Goal: Information Seeking & Learning: Learn about a topic

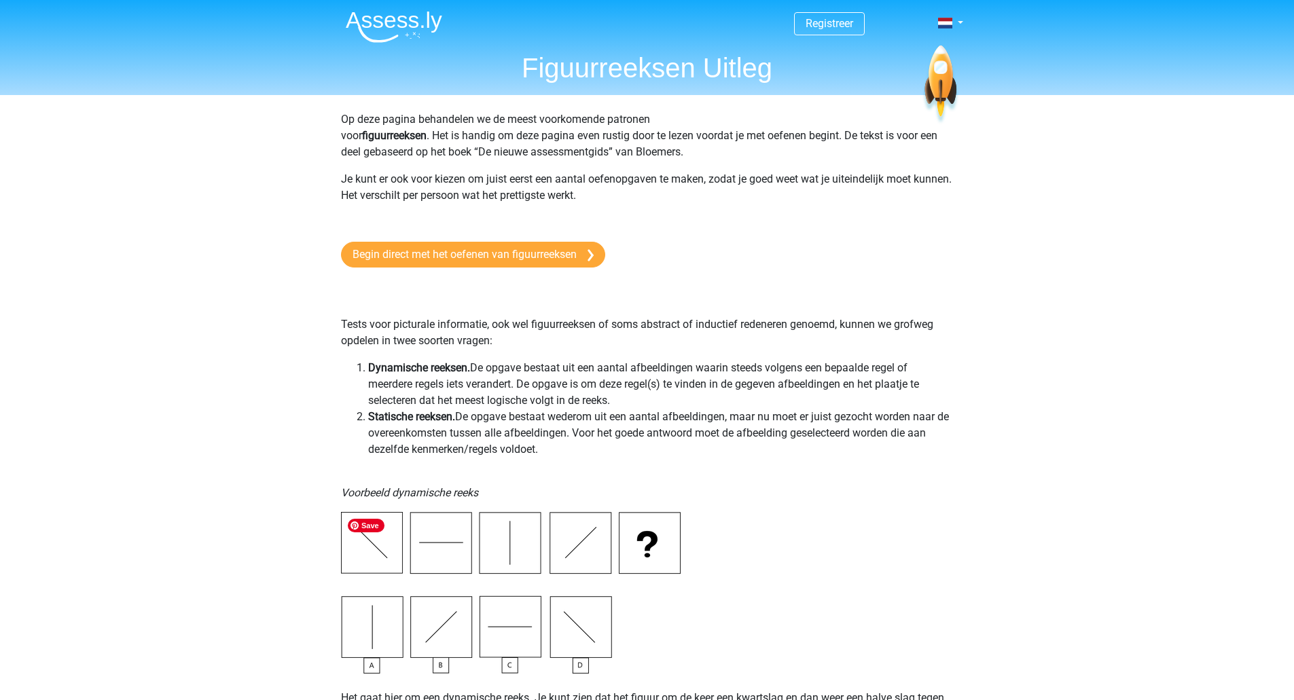
click at [579, 632] on img at bounding box center [511, 593] width 340 height 162
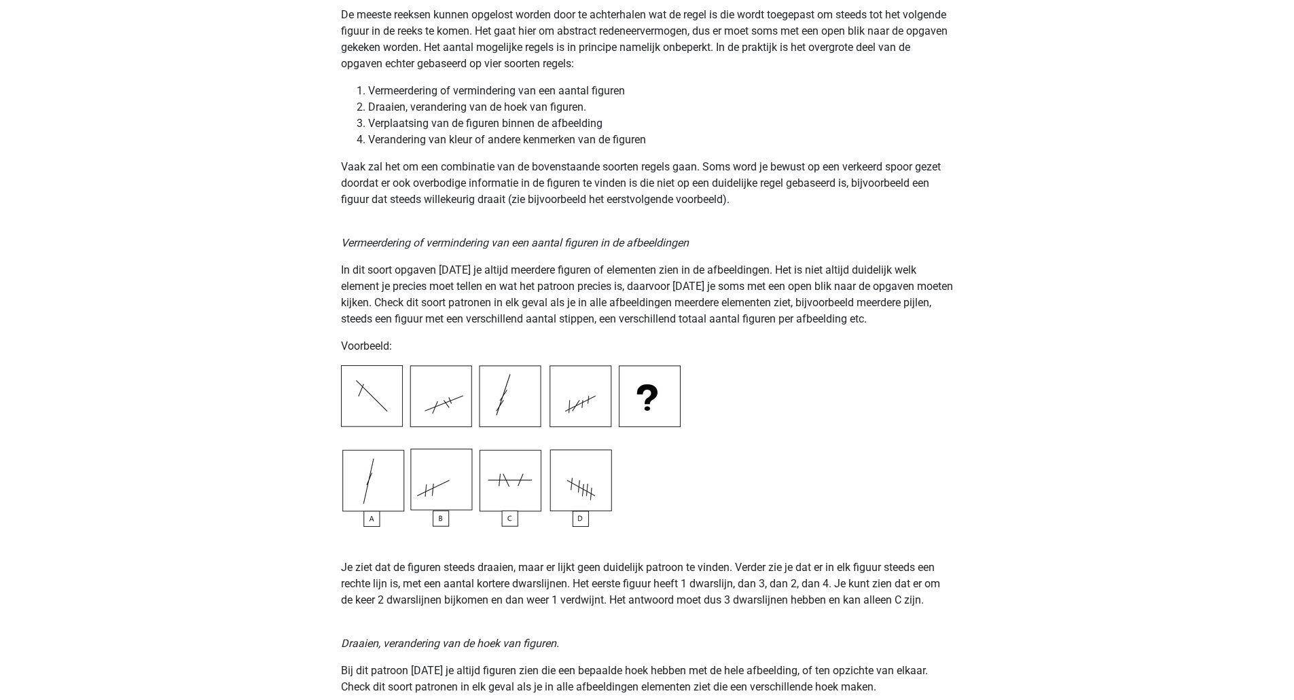
scroll to position [1132, 0]
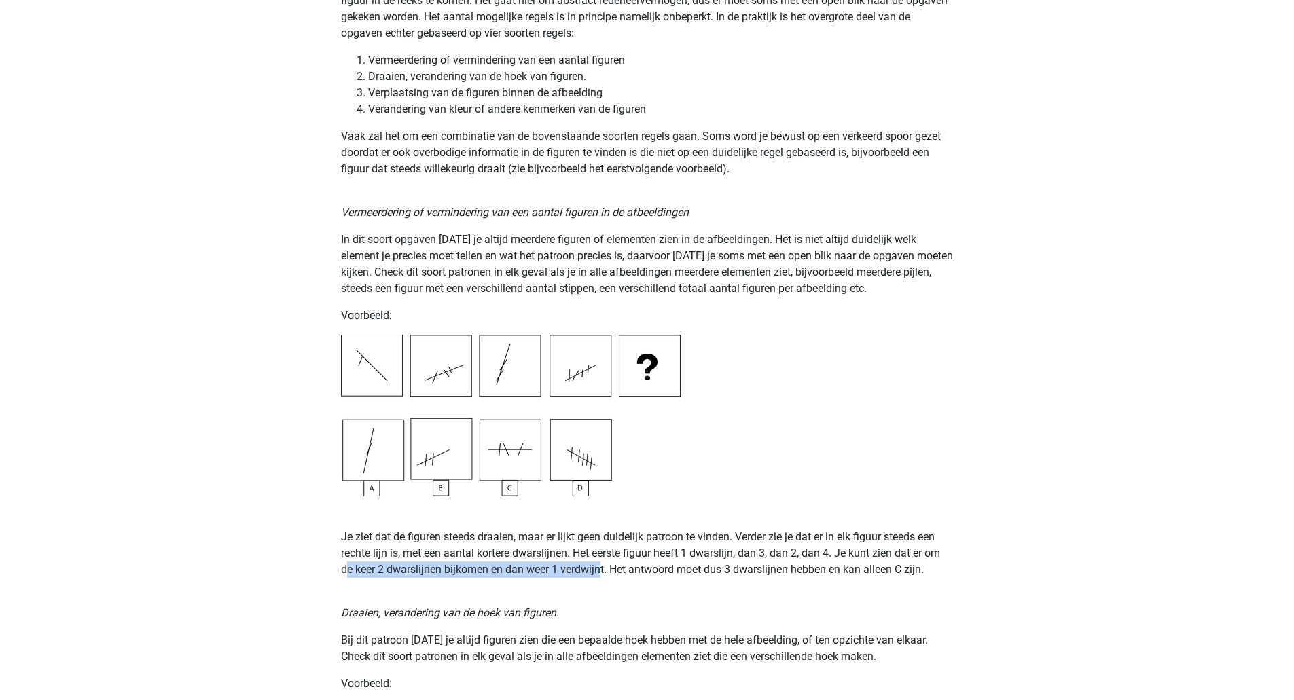
drag, startPoint x: 344, startPoint y: 568, endPoint x: 601, endPoint y: 564, distance: 256.8
click at [601, 564] on p "Je ziet dat de figuren steeds draaien, maar er lijkt geen duidelijk patroon te …" at bounding box center [647, 536] width 613 height 81
click at [631, 565] on p "Je ziet dat de figuren steeds draaien, maar er lijkt geen duidelijk patroon te …" at bounding box center [647, 536] width 613 height 81
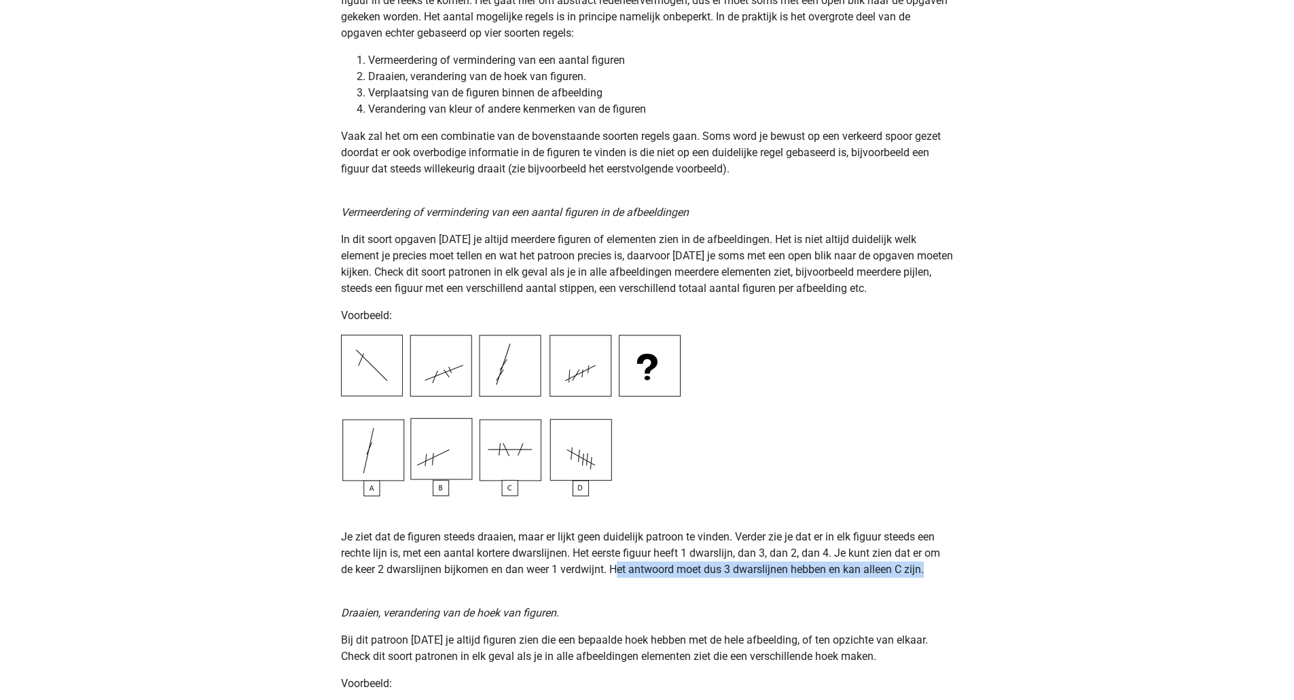
drag, startPoint x: 621, startPoint y: 570, endPoint x: 847, endPoint y: 583, distance: 225.9
click at [702, 522] on p "Je ziet dat de figuren steeds draaien, maar er lijkt geen duidelijk patroon te …" at bounding box center [647, 536] width 613 height 81
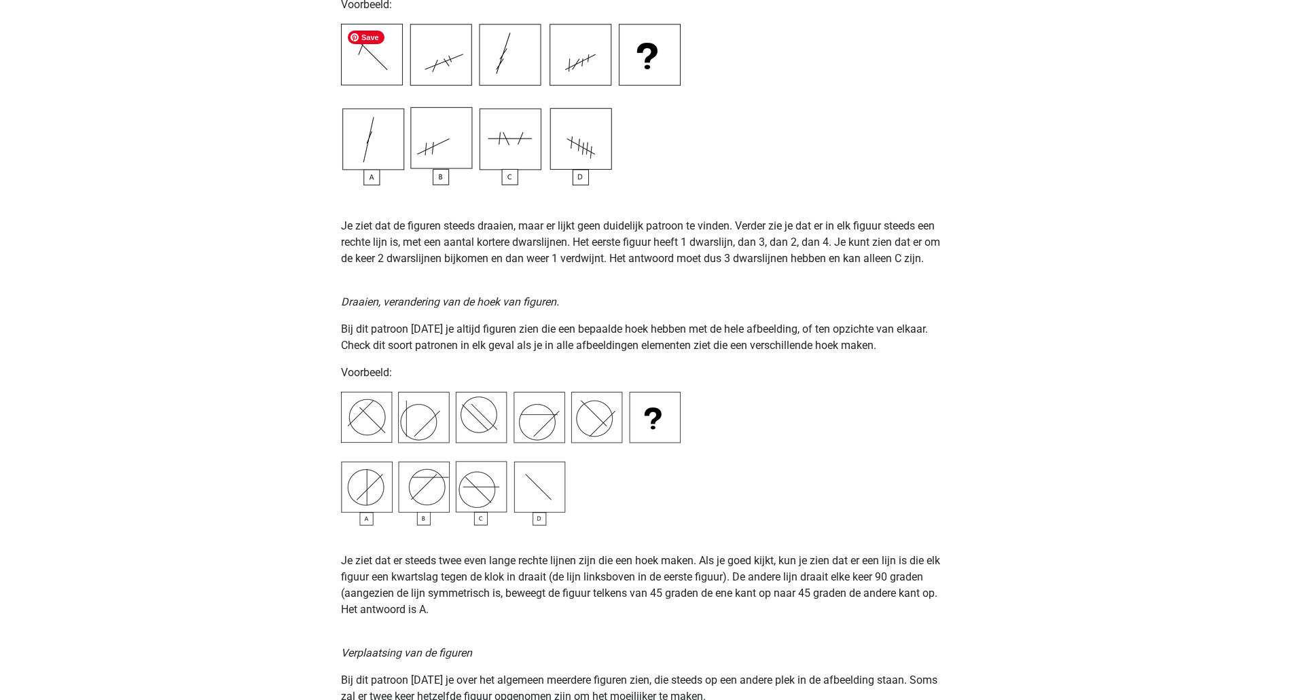
scroll to position [1472, 0]
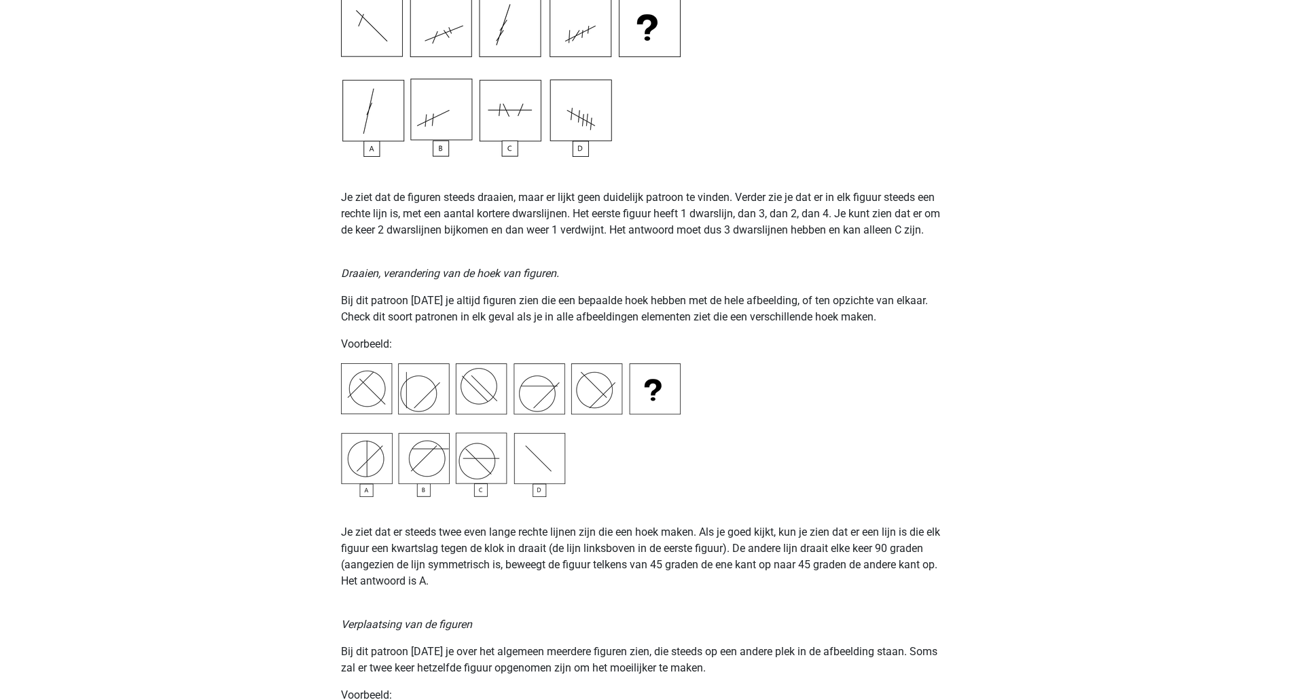
drag, startPoint x: 244, startPoint y: 319, endPoint x: 229, endPoint y: 331, distance: 19.7
drag, startPoint x: 478, startPoint y: 532, endPoint x: 697, endPoint y: 534, distance: 219.4
click at [697, 534] on p "Je ziet dat er steeds twee even lange rechte lijnen zijn die een hoek maken. Al…" at bounding box center [647, 556] width 613 height 65
click at [745, 532] on p "Je ziet dat er steeds twee even lange rechte lijnen zijn die een hoek maken. Al…" at bounding box center [647, 556] width 613 height 65
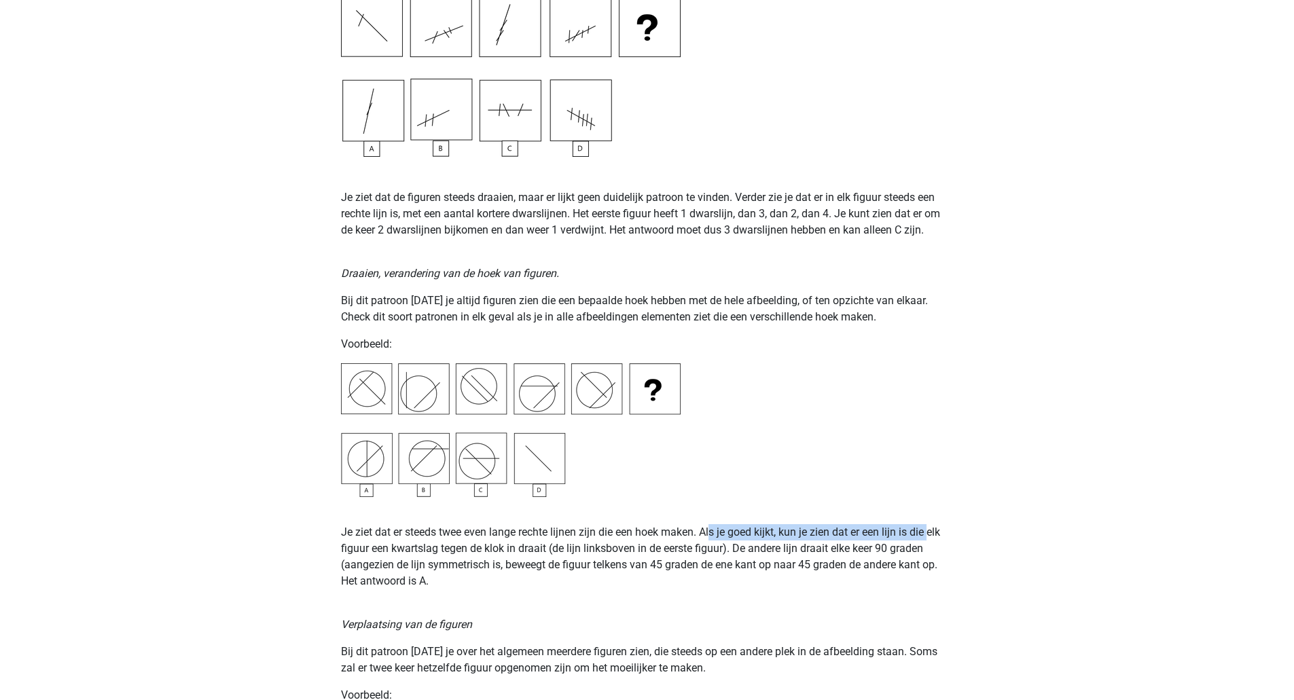
drag, startPoint x: 716, startPoint y: 535, endPoint x: 661, endPoint y: 535, distance: 55.0
click at [928, 534] on p "Je ziet dat er steeds twee even lange rechte lijnen zijn die een hoek maken. Al…" at bounding box center [647, 556] width 613 height 65
click at [407, 557] on p "Je ziet dat er steeds twee even lange rechte lijnen zijn die een hoek maken. Al…" at bounding box center [647, 556] width 613 height 65
drag, startPoint x: 380, startPoint y: 547, endPoint x: 547, endPoint y: 551, distance: 167.1
click at [547, 551] on p "Je ziet dat er steeds twee even lange rechte lijnen zijn die een hoek maken. Al…" at bounding box center [647, 556] width 613 height 65
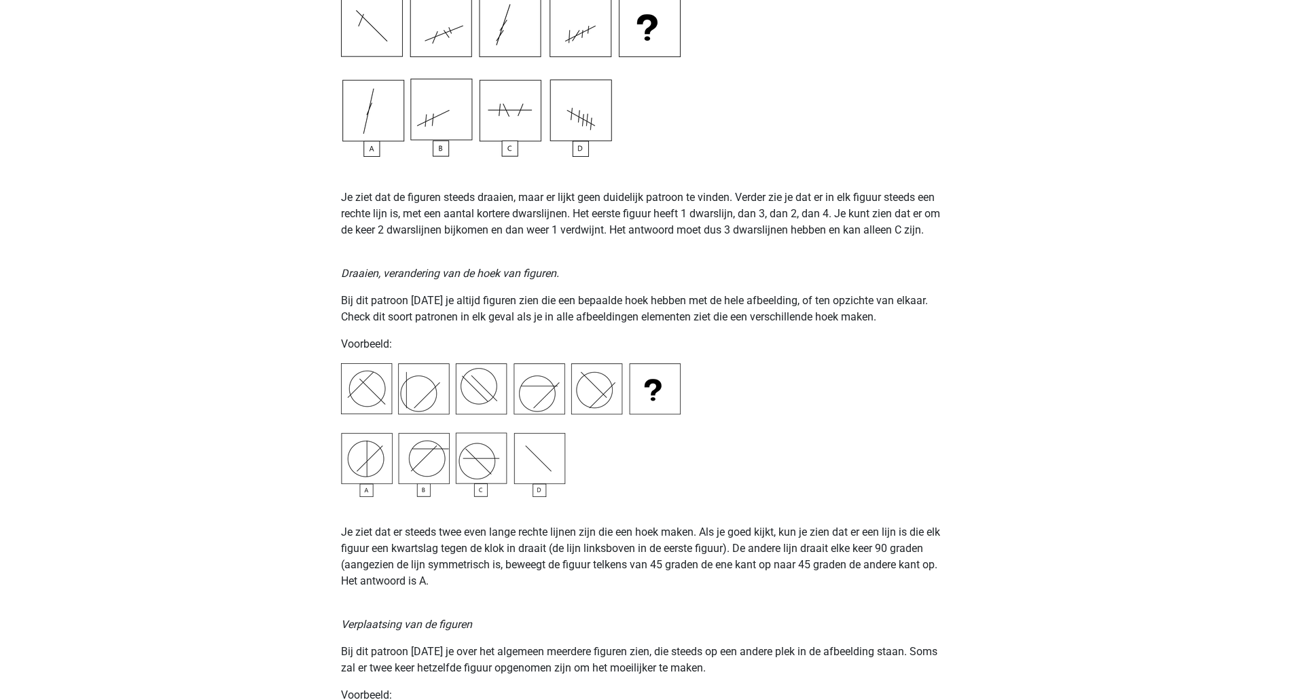
click at [637, 551] on p "Je ziet dat er steeds twee even lange rechte lijnen zijn die een hoek maken. Al…" at bounding box center [647, 556] width 613 height 65
drag, startPoint x: 664, startPoint y: 562, endPoint x: 510, endPoint y: 571, distance: 154.4
click at [642, 570] on p "Je ziet dat er steeds twee even lange rechte lijnen zijn die een hoek maken. Al…" at bounding box center [647, 556] width 613 height 65
click at [510, 571] on p "Je ziet dat er steeds twee even lange rechte lijnen zijn die een hoek maken. Al…" at bounding box center [647, 556] width 613 height 65
drag, startPoint x: 654, startPoint y: 568, endPoint x: 644, endPoint y: 560, distance: 13.0
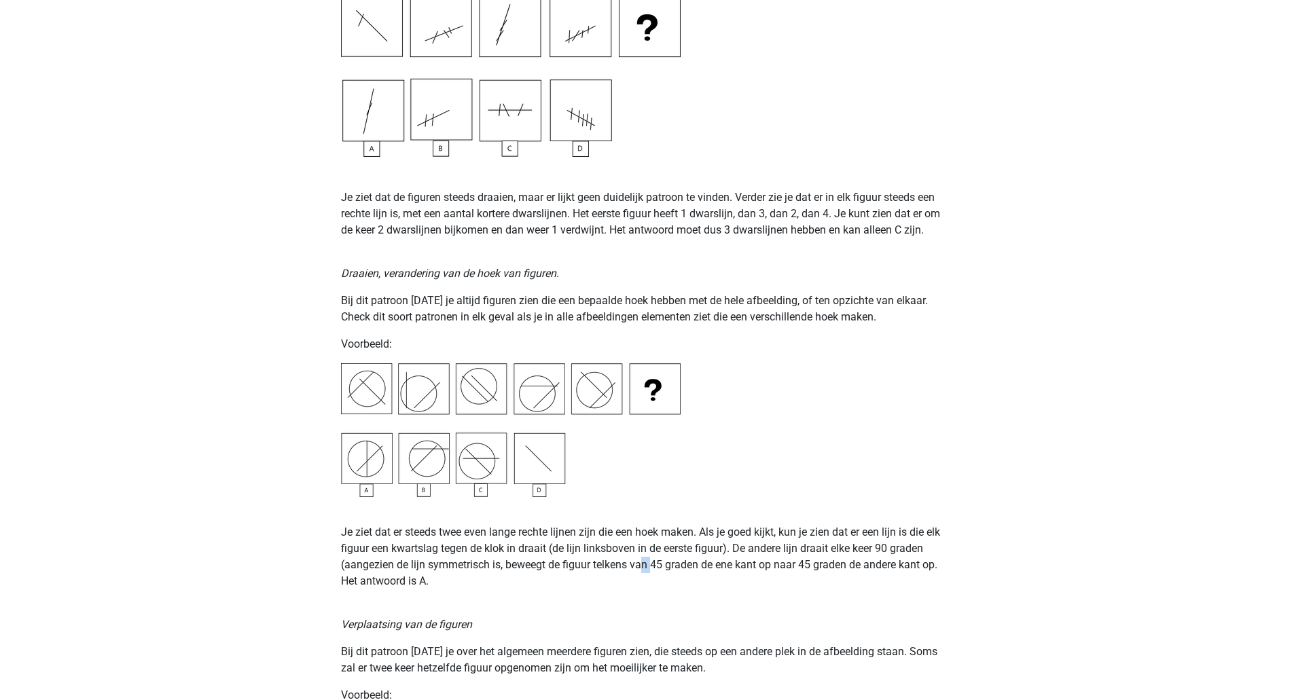
click at [644, 560] on p "Je ziet dat er steeds twee even lange rechte lijnen zijn die een hoek maken. Al…" at bounding box center [647, 556] width 613 height 65
click at [645, 560] on p "Je ziet dat er steeds twee even lange rechte lijnen zijn die een hoek maken. Al…" at bounding box center [647, 556] width 613 height 65
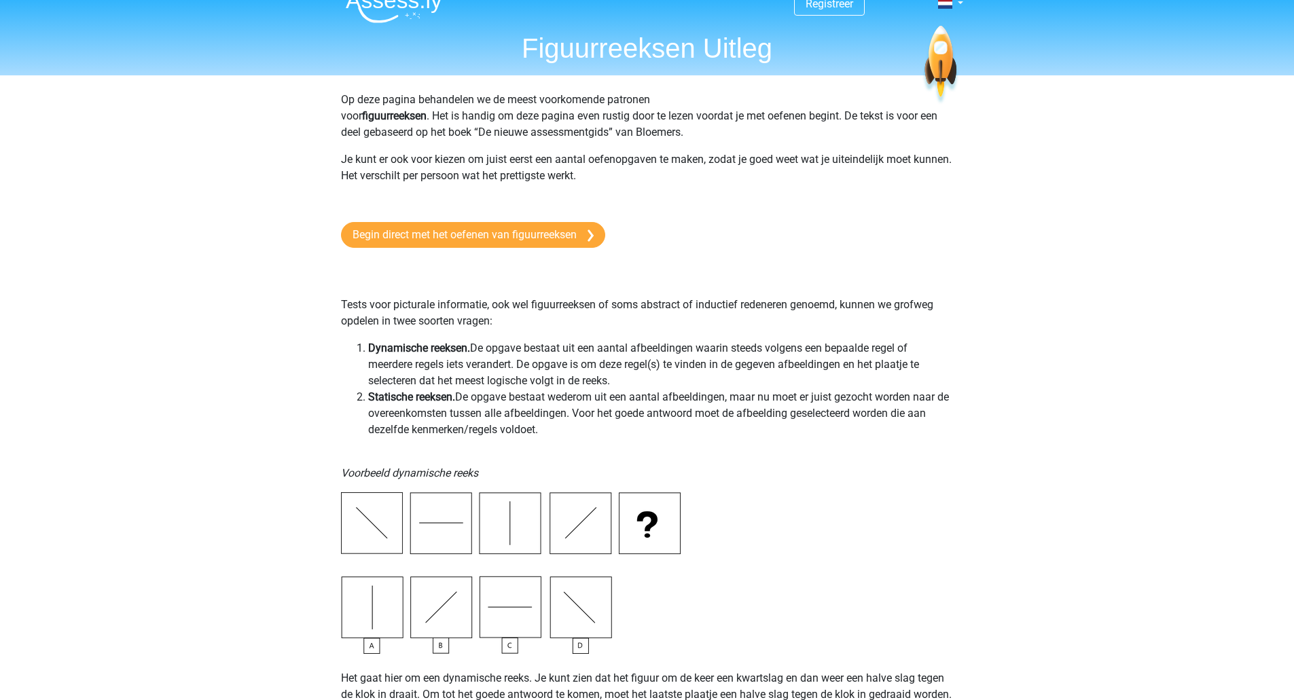
scroll to position [0, 0]
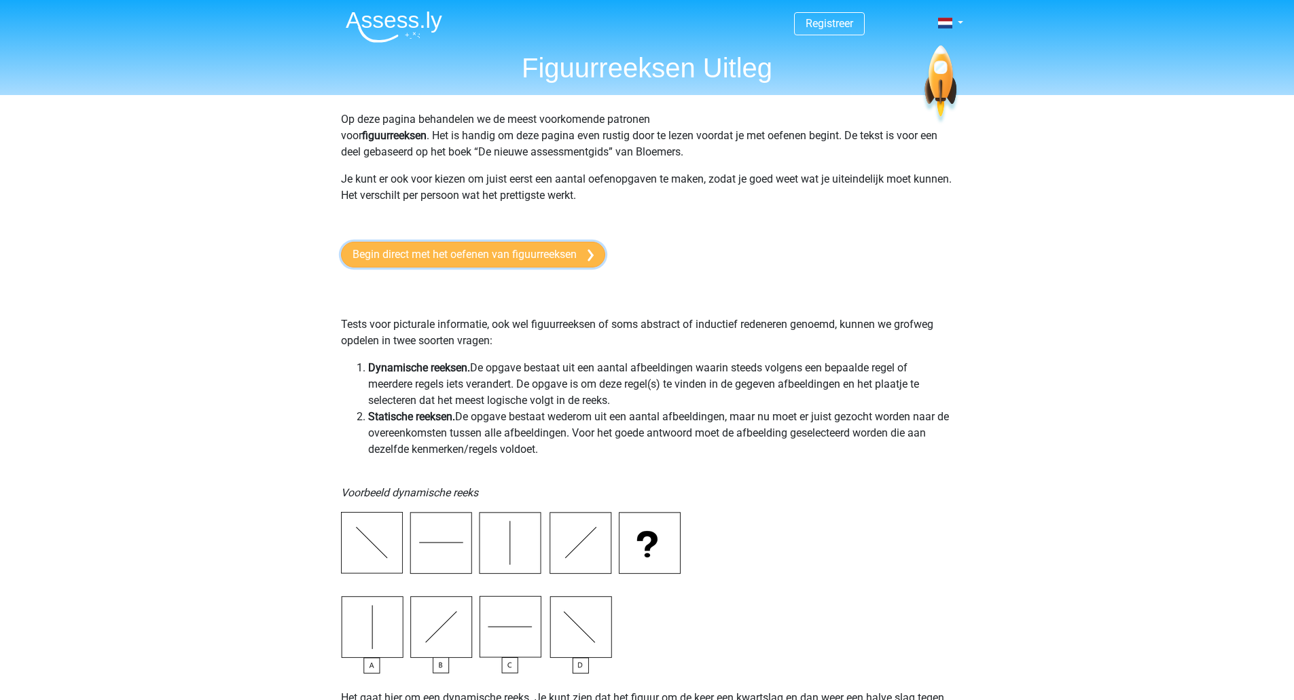
click at [456, 261] on link "Begin direct met het oefenen van figuurreeksen" at bounding box center [473, 255] width 264 height 26
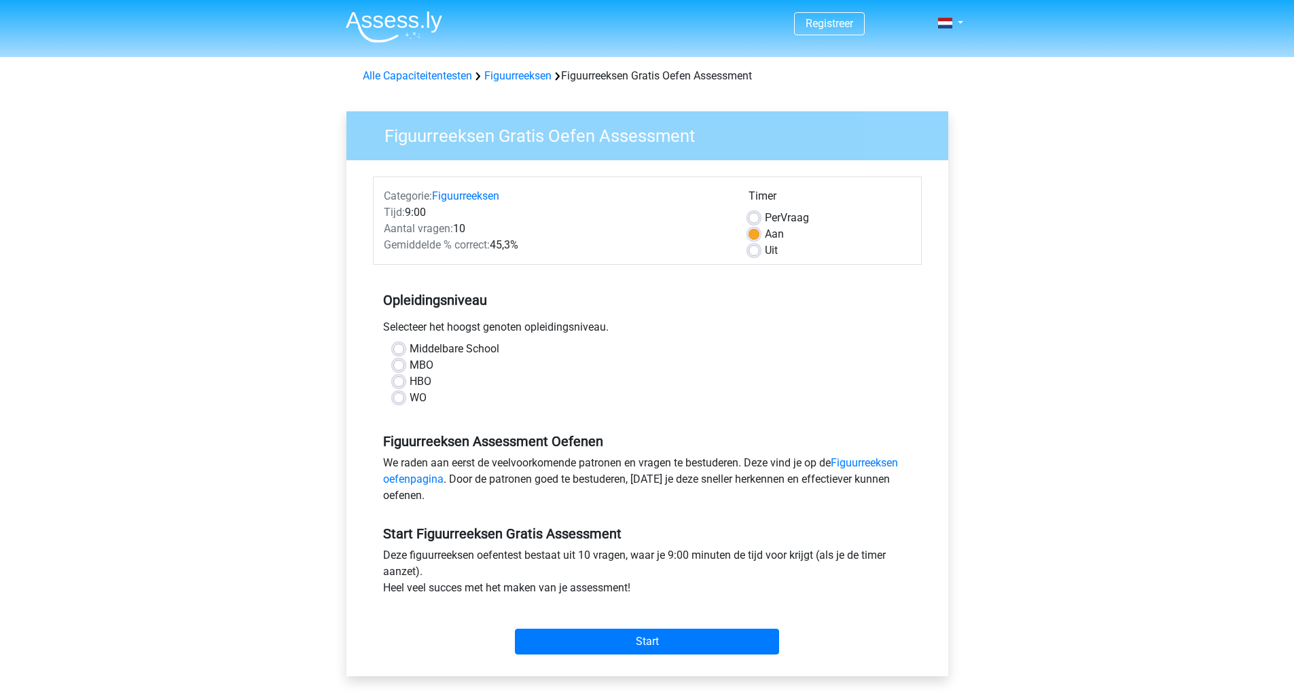
click at [410, 397] on label "WO" at bounding box center [418, 398] width 17 height 16
click at [399, 397] on input "WO" at bounding box center [398, 397] width 11 height 14
radio input "true"
click at [639, 642] on input "Start" at bounding box center [647, 642] width 264 height 26
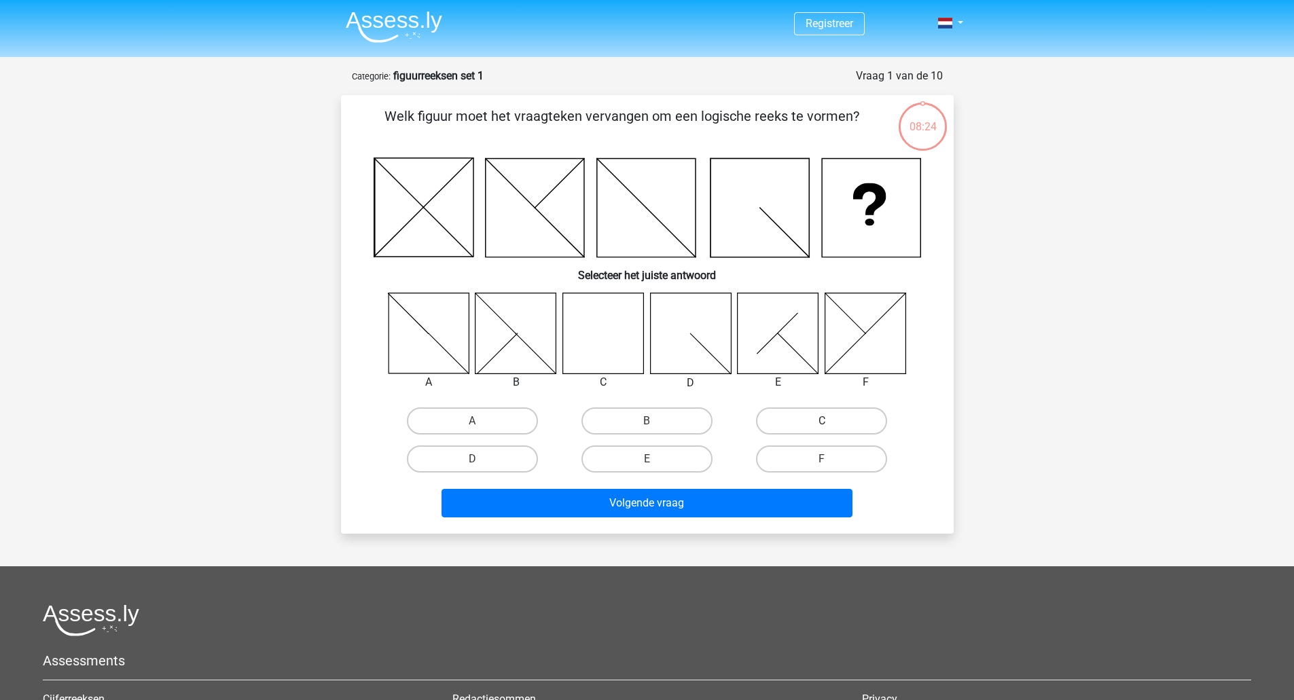
click at [798, 422] on label "C" at bounding box center [821, 420] width 131 height 27
click at [822, 422] on input "C" at bounding box center [826, 425] width 9 height 9
radio input "true"
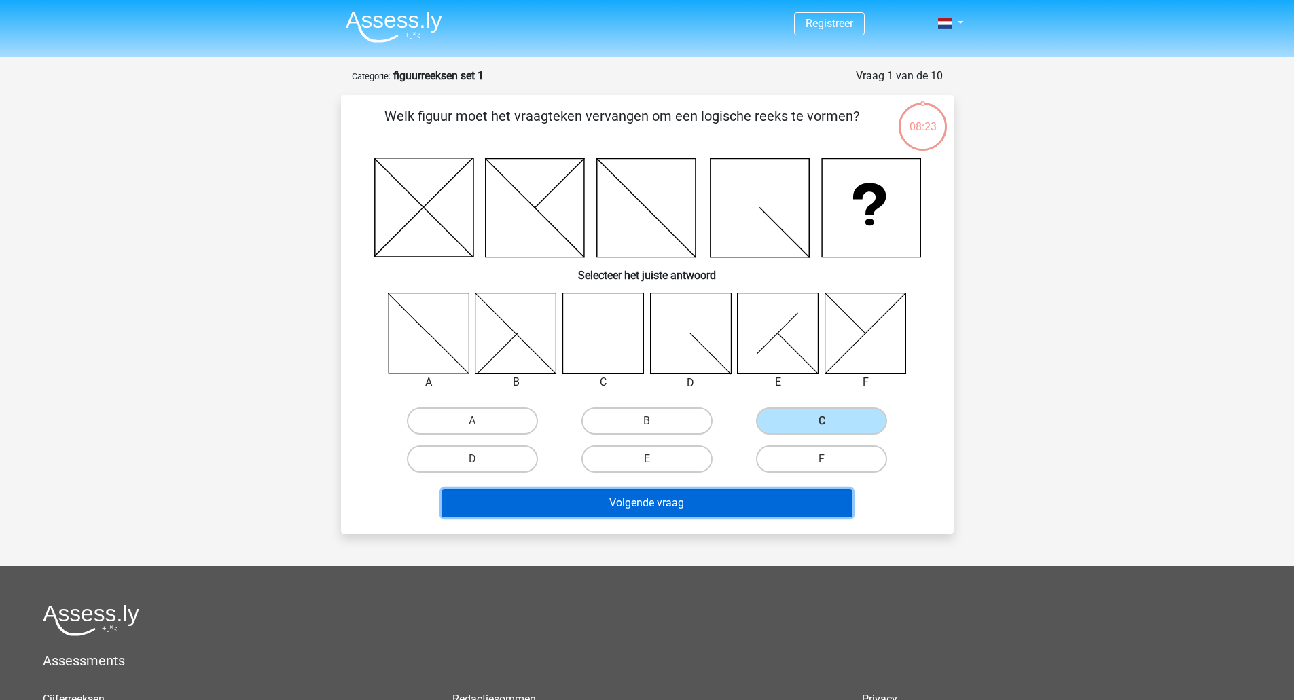
click at [674, 503] on button "Volgende vraag" at bounding box center [646, 503] width 411 height 29
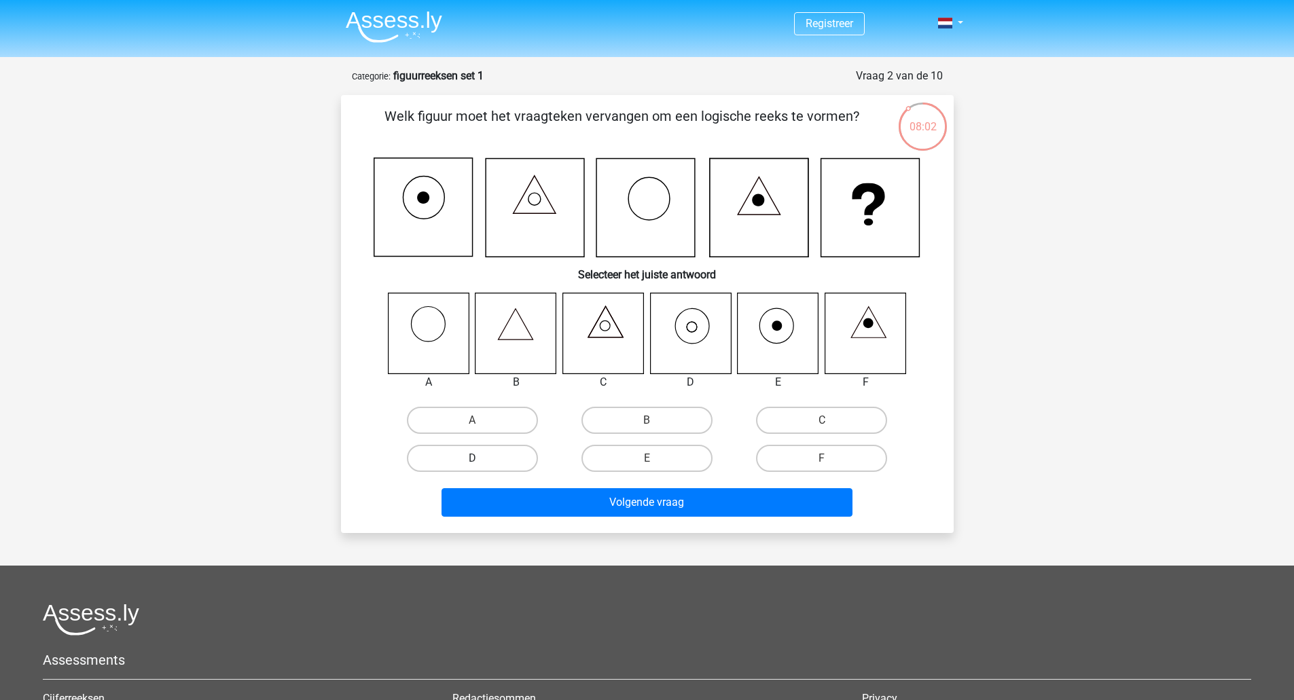
click at [507, 460] on label "D" at bounding box center [472, 458] width 131 height 27
click at [481, 460] on input "D" at bounding box center [476, 462] width 9 height 9
radio input "true"
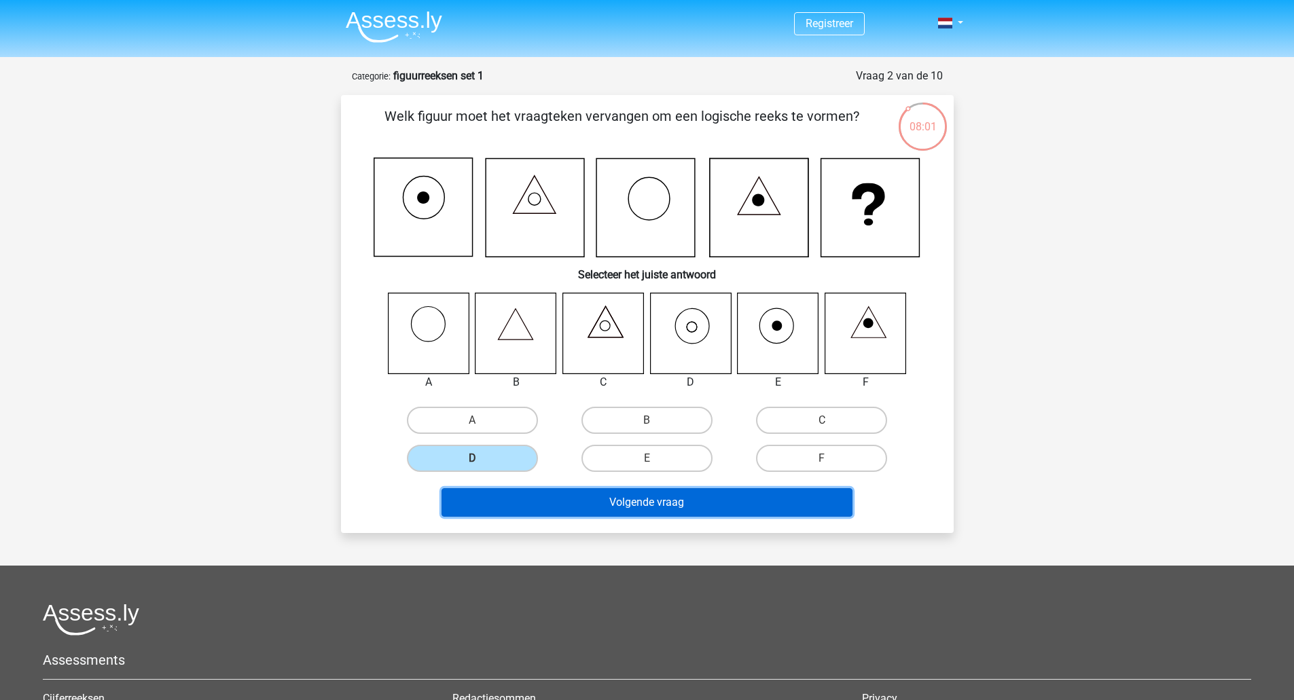
click at [623, 503] on button "Volgende vraag" at bounding box center [646, 502] width 411 height 29
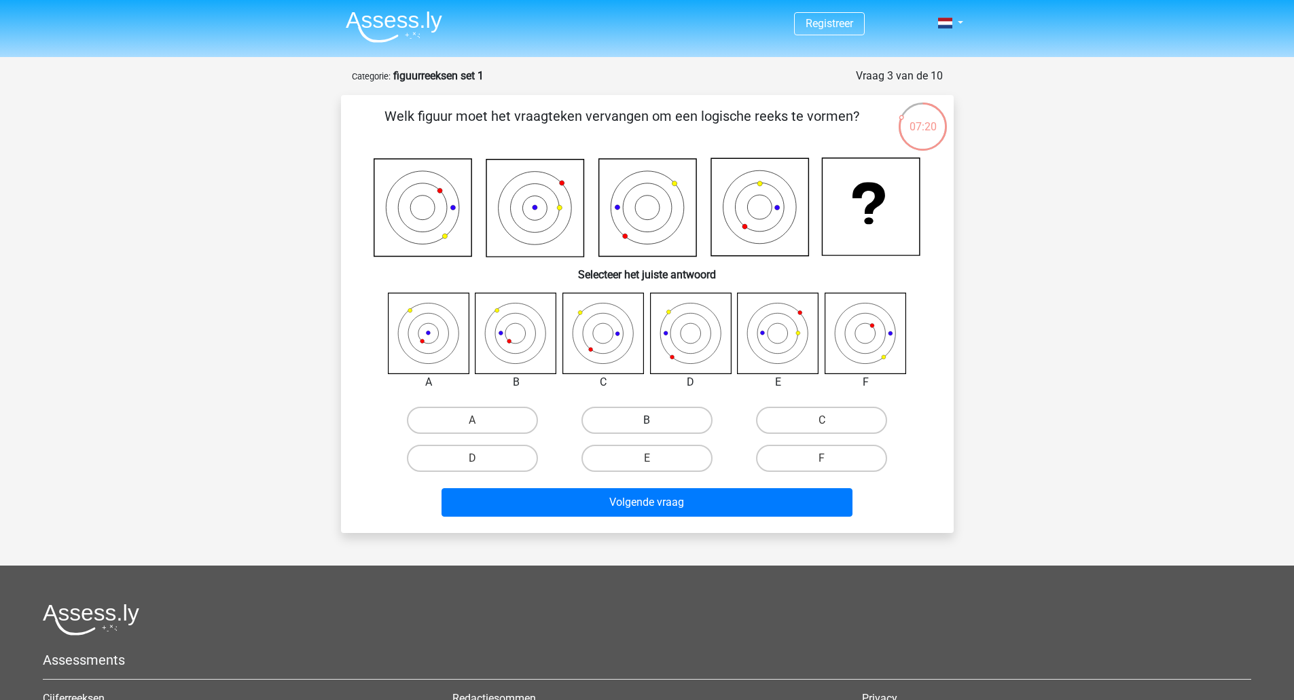
click at [657, 424] on label "B" at bounding box center [646, 420] width 131 height 27
click at [655, 424] on input "B" at bounding box center [651, 424] width 9 height 9
radio input "true"
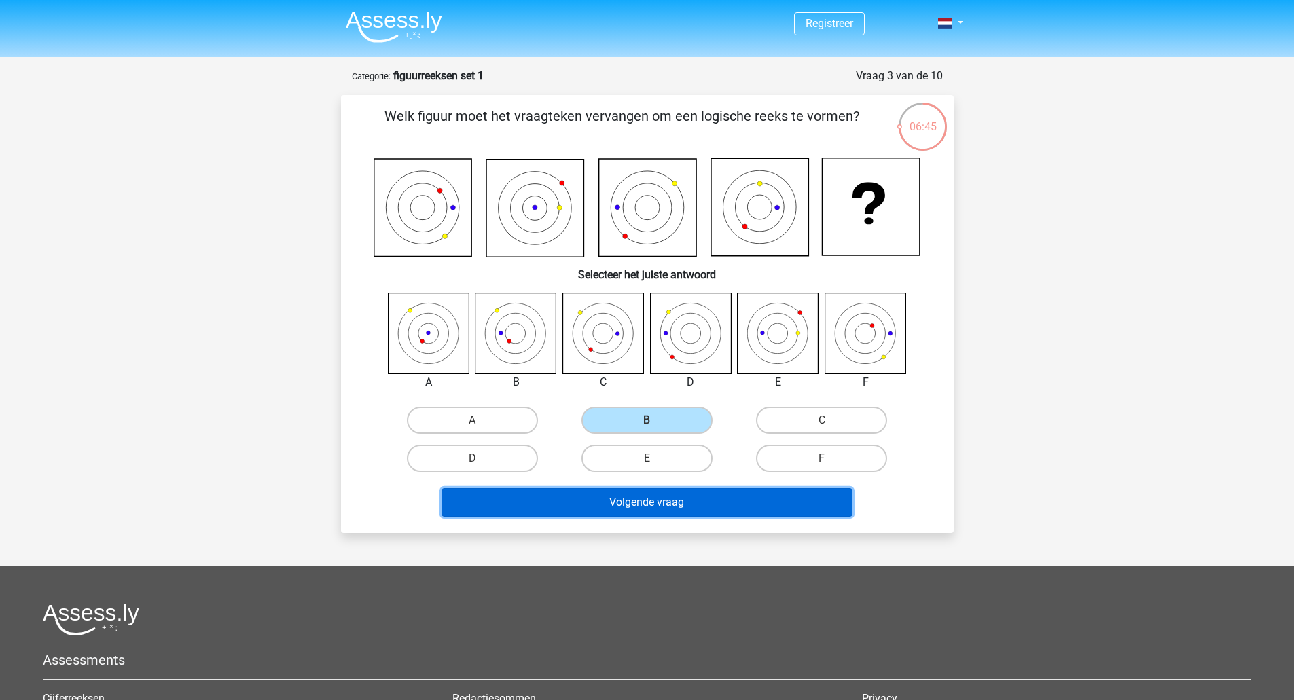
click at [654, 508] on button "Volgende vraag" at bounding box center [646, 502] width 411 height 29
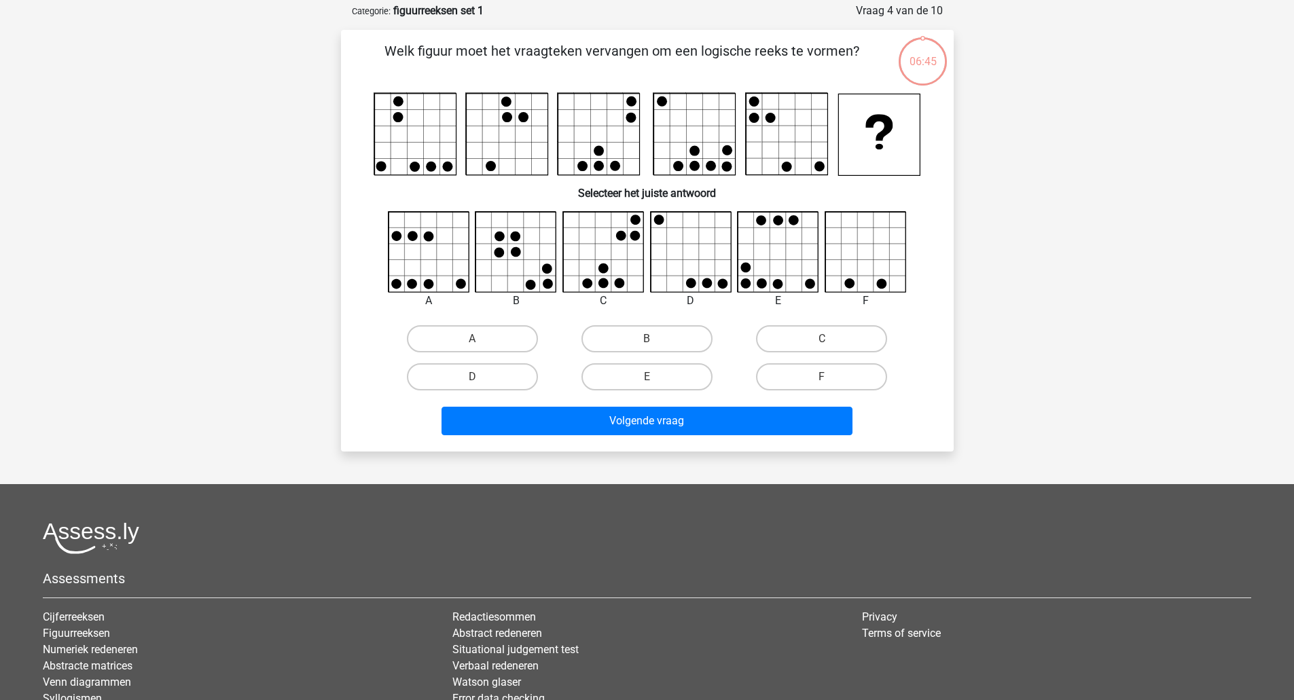
scroll to position [68, 0]
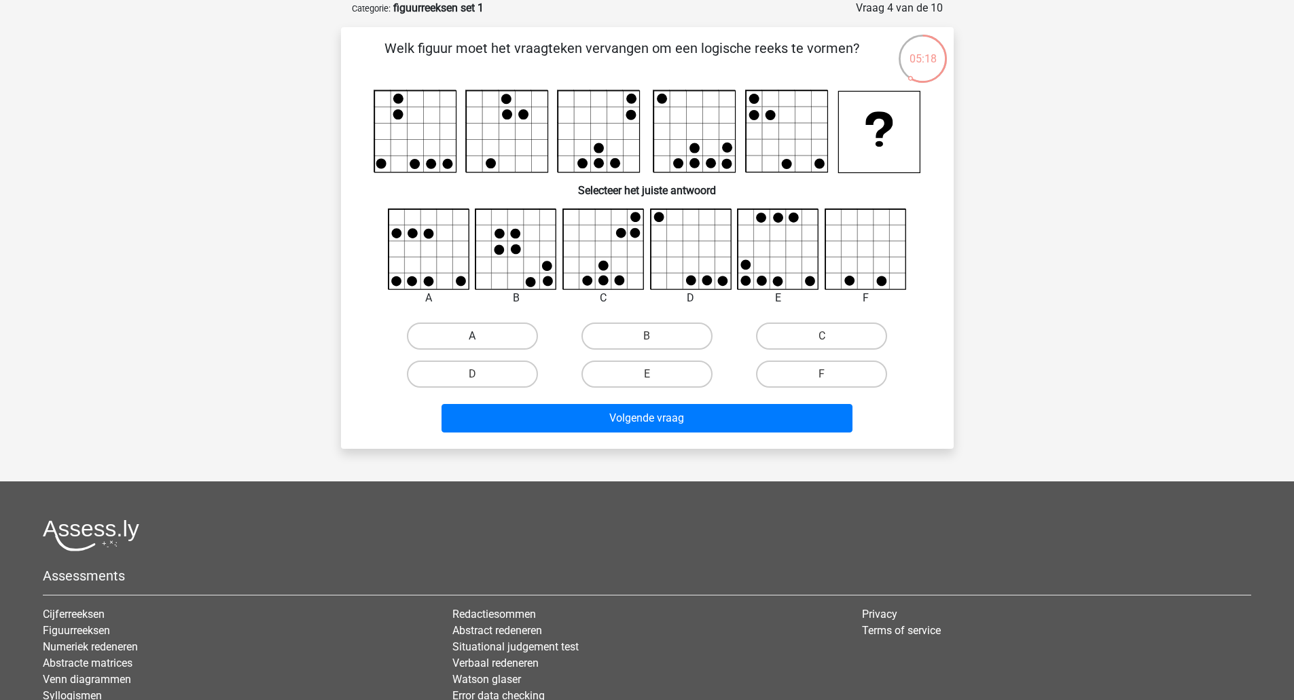
click at [514, 327] on label "A" at bounding box center [472, 336] width 131 height 27
click at [481, 336] on input "A" at bounding box center [476, 340] width 9 height 9
radio input "true"
click at [667, 437] on div "Volgende vraag" at bounding box center [647, 421] width 524 height 34
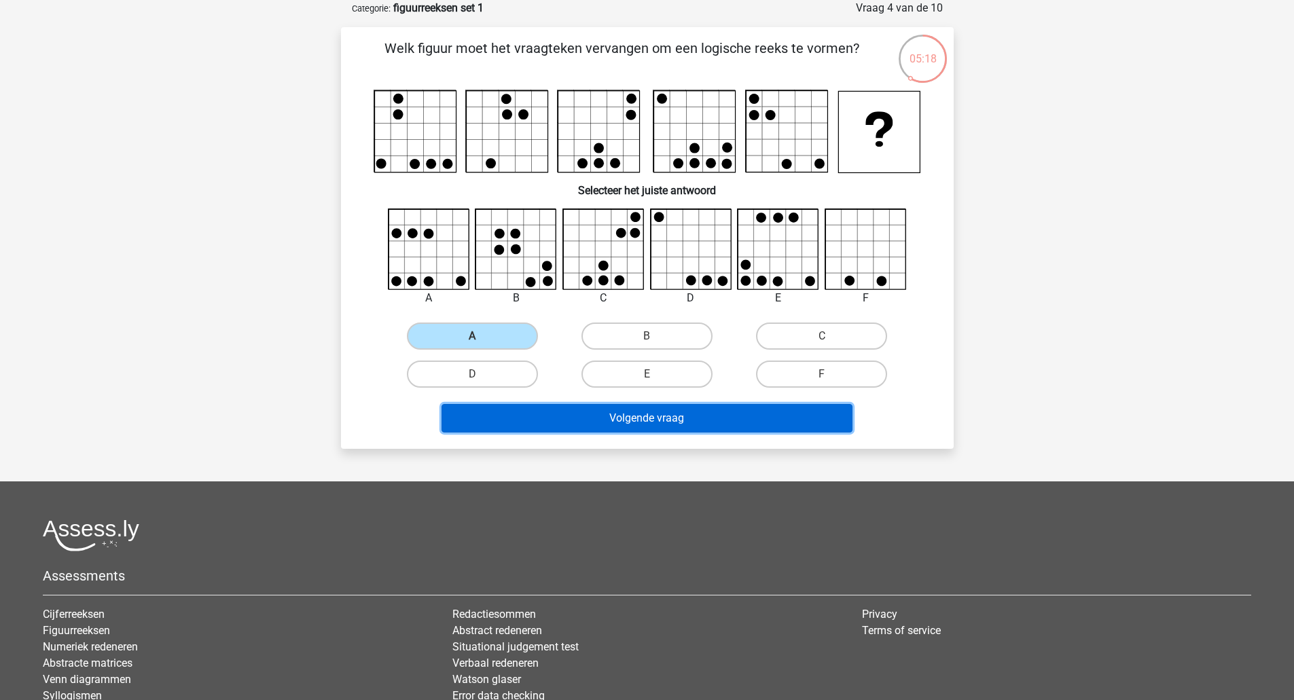
click at [673, 421] on button "Volgende vraag" at bounding box center [646, 418] width 411 height 29
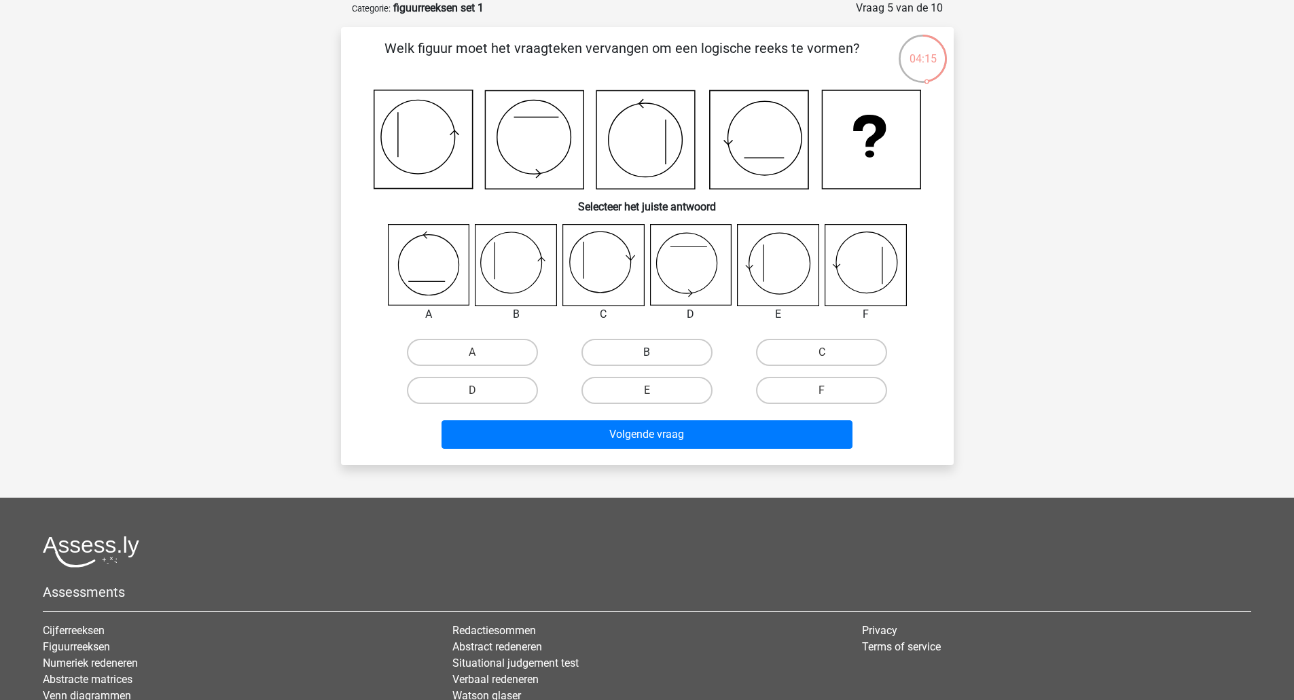
click at [647, 352] on label "B" at bounding box center [646, 352] width 131 height 27
click at [647, 352] on input "B" at bounding box center [651, 356] width 9 height 9
radio input "true"
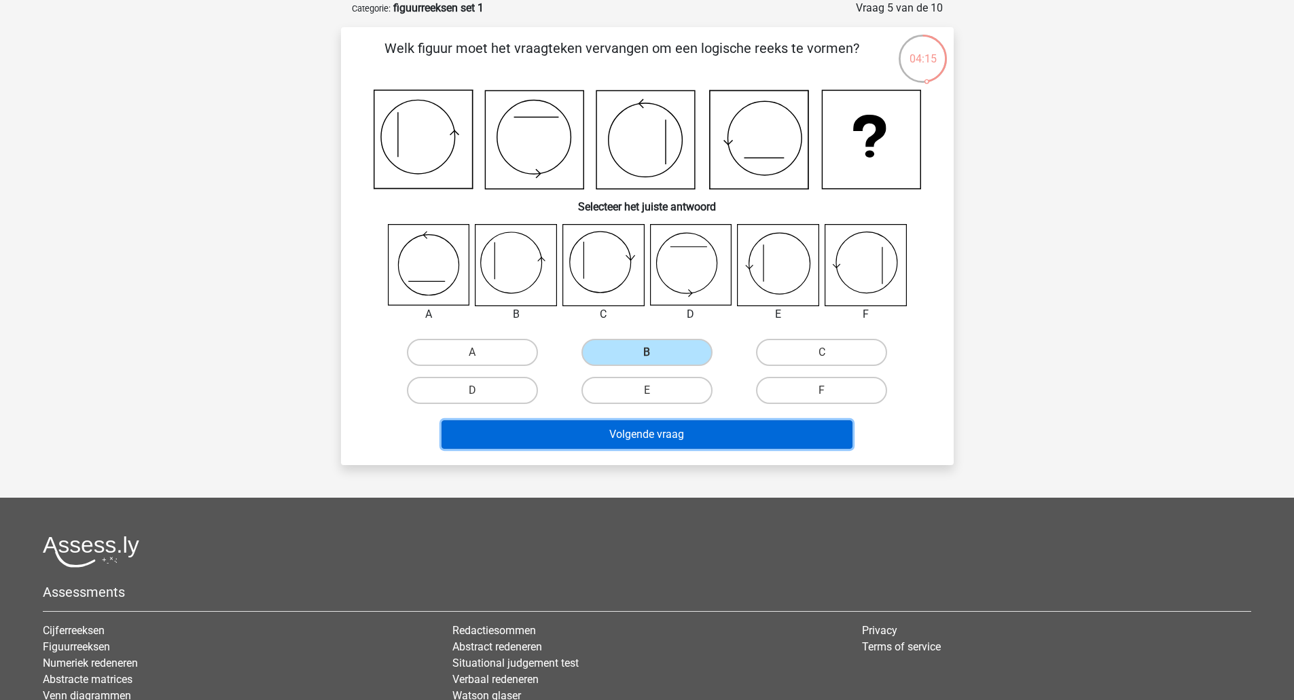
click at [654, 429] on button "Volgende vraag" at bounding box center [646, 434] width 411 height 29
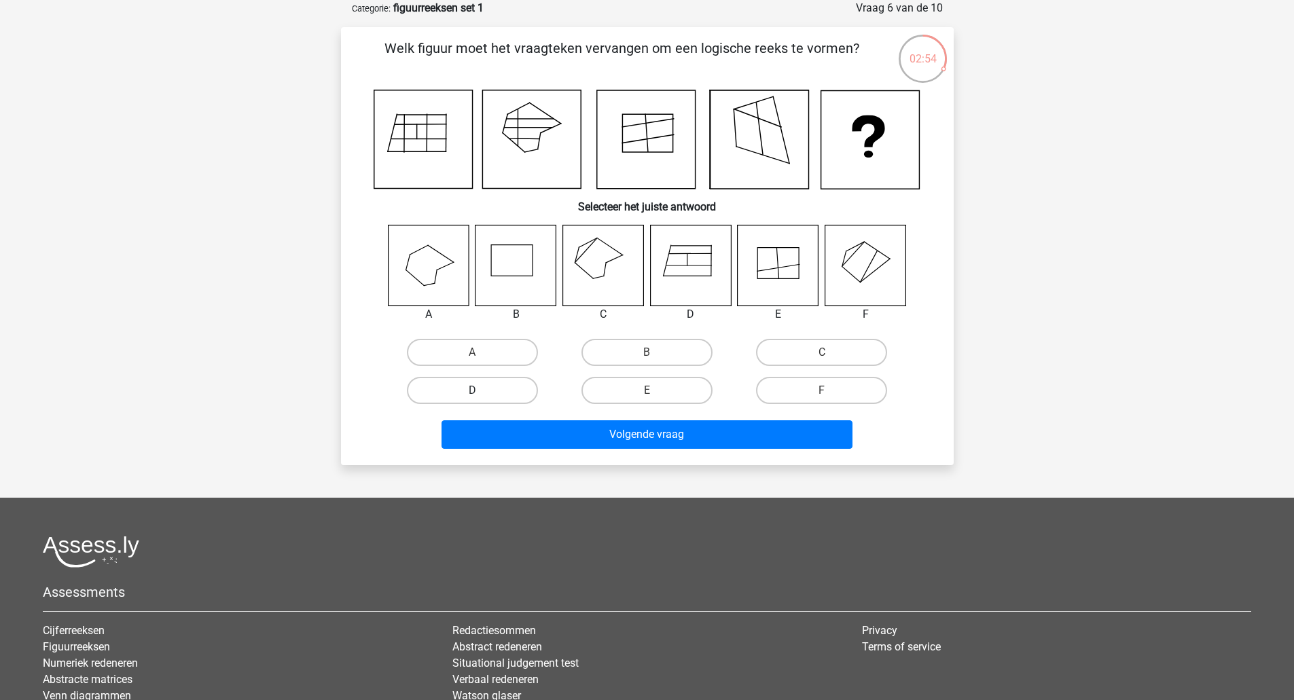
click at [494, 394] on label "D" at bounding box center [472, 390] width 131 height 27
click at [481, 394] on input "D" at bounding box center [476, 395] width 9 height 9
radio input "true"
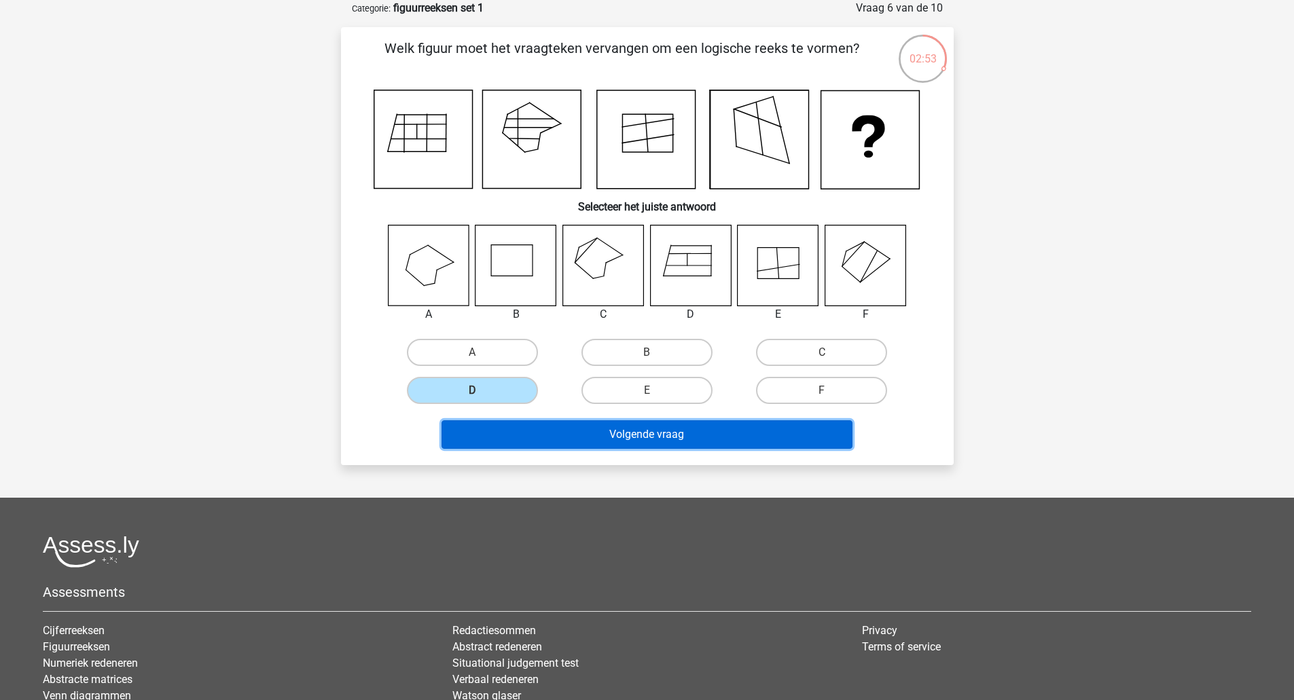
click at [613, 438] on button "Volgende vraag" at bounding box center [646, 434] width 411 height 29
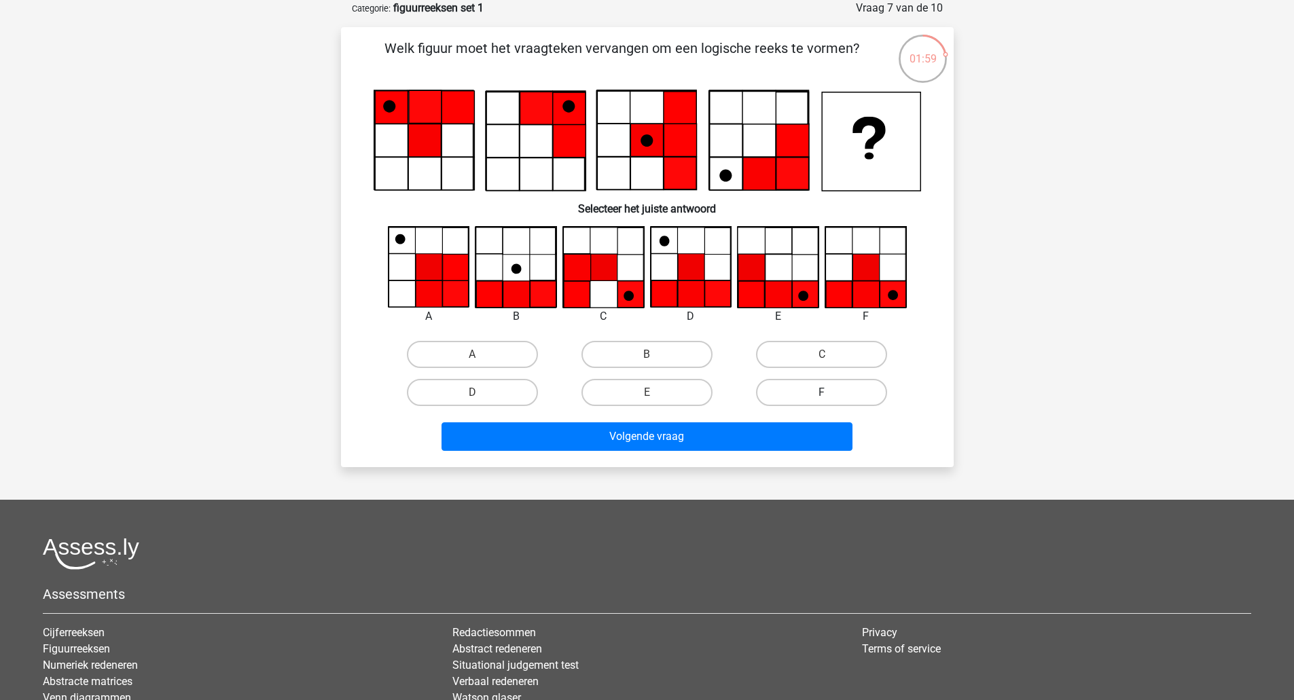
click at [843, 388] on label "F" at bounding box center [821, 392] width 131 height 27
click at [831, 393] on input "F" at bounding box center [826, 397] width 9 height 9
radio input "true"
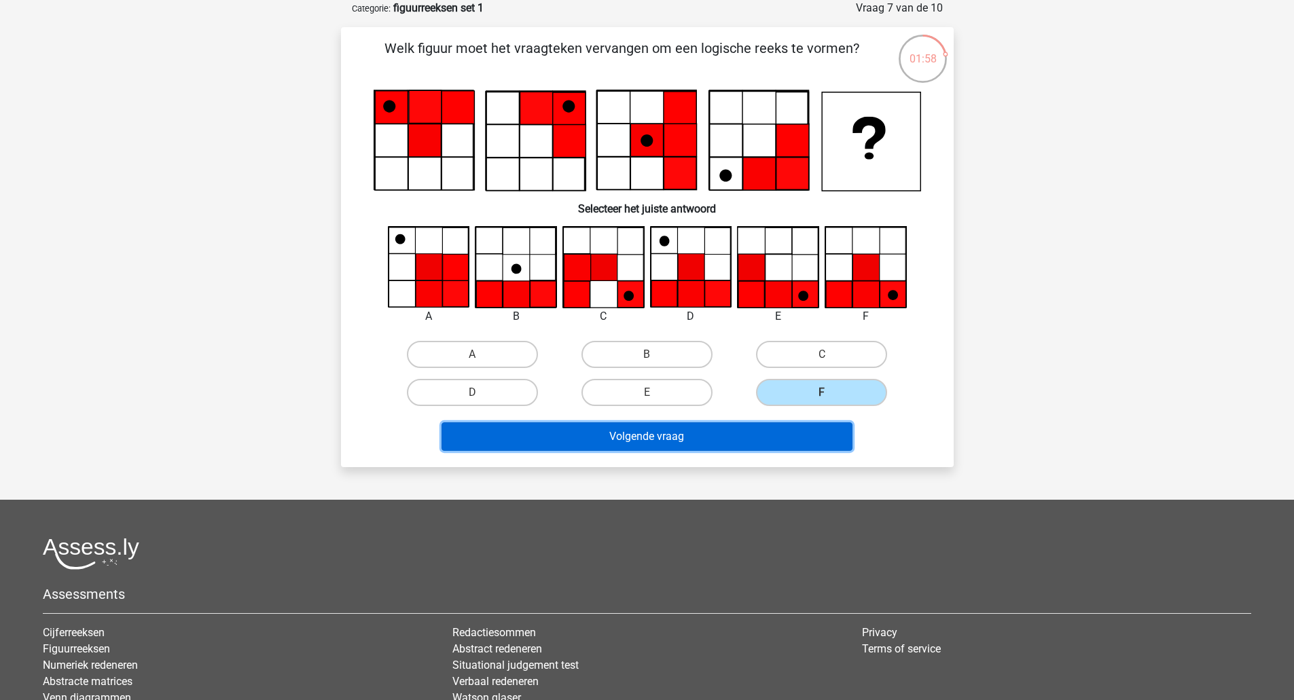
click at [786, 428] on button "Volgende vraag" at bounding box center [646, 436] width 411 height 29
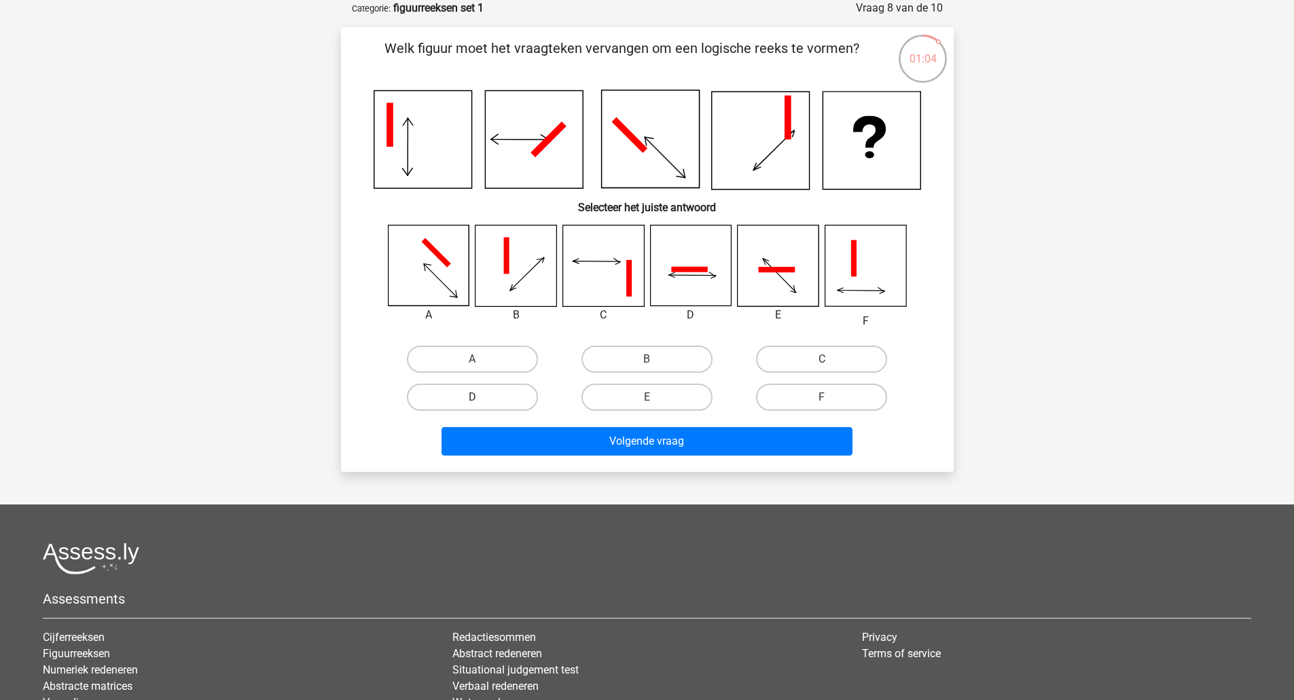
click at [511, 400] on label "D" at bounding box center [472, 397] width 131 height 27
click at [481, 400] on input "D" at bounding box center [476, 401] width 9 height 9
radio input "true"
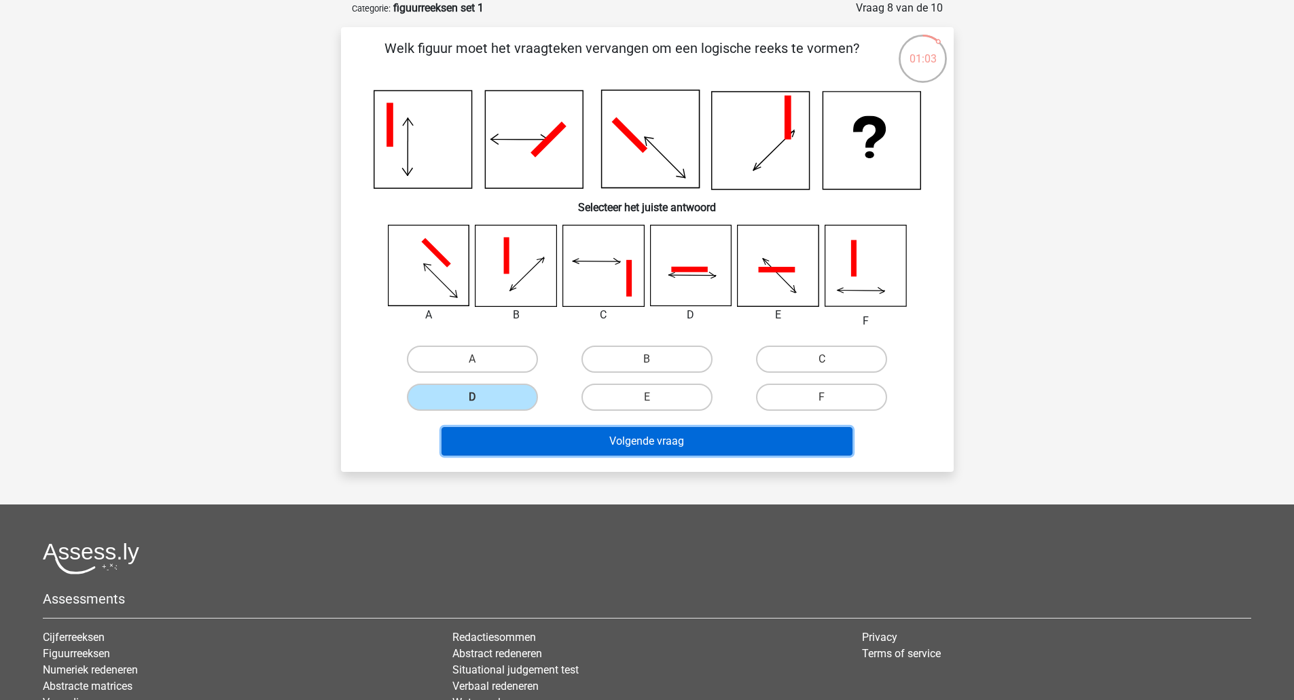
click at [567, 431] on button "Volgende vraag" at bounding box center [646, 441] width 411 height 29
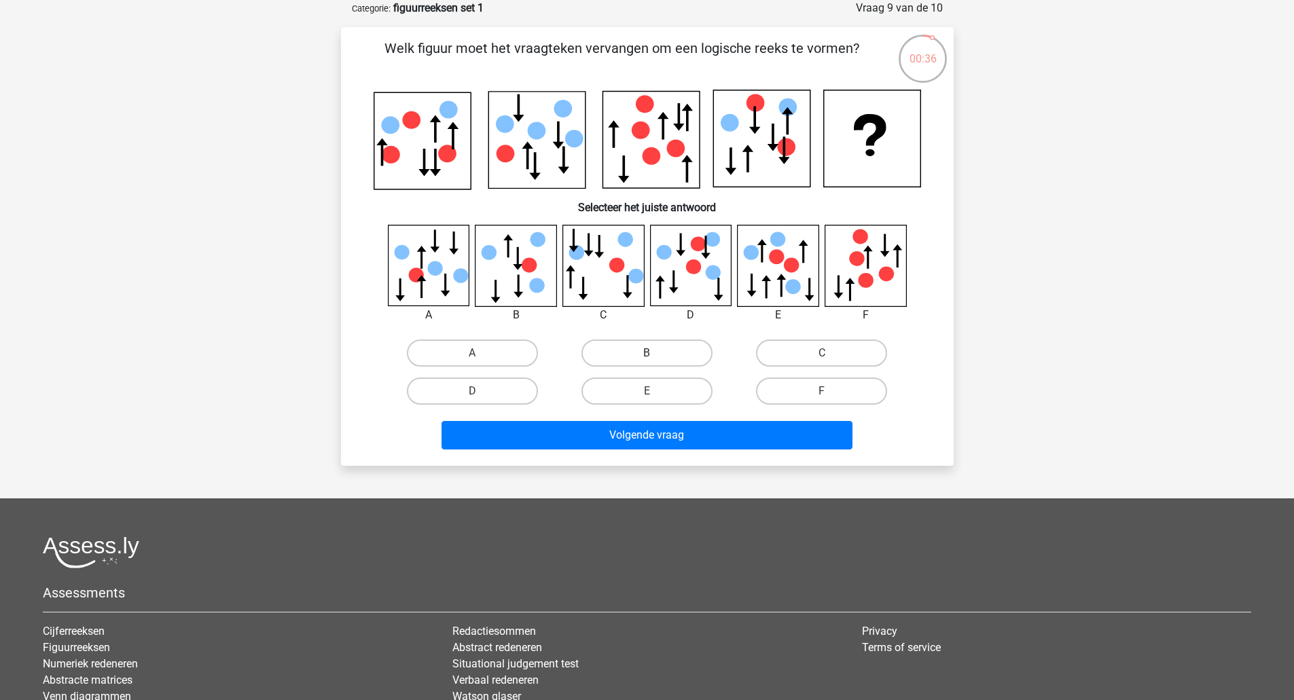
click at [645, 360] on label "B" at bounding box center [646, 353] width 131 height 27
click at [647, 360] on input "B" at bounding box center [651, 357] width 9 height 9
radio input "true"
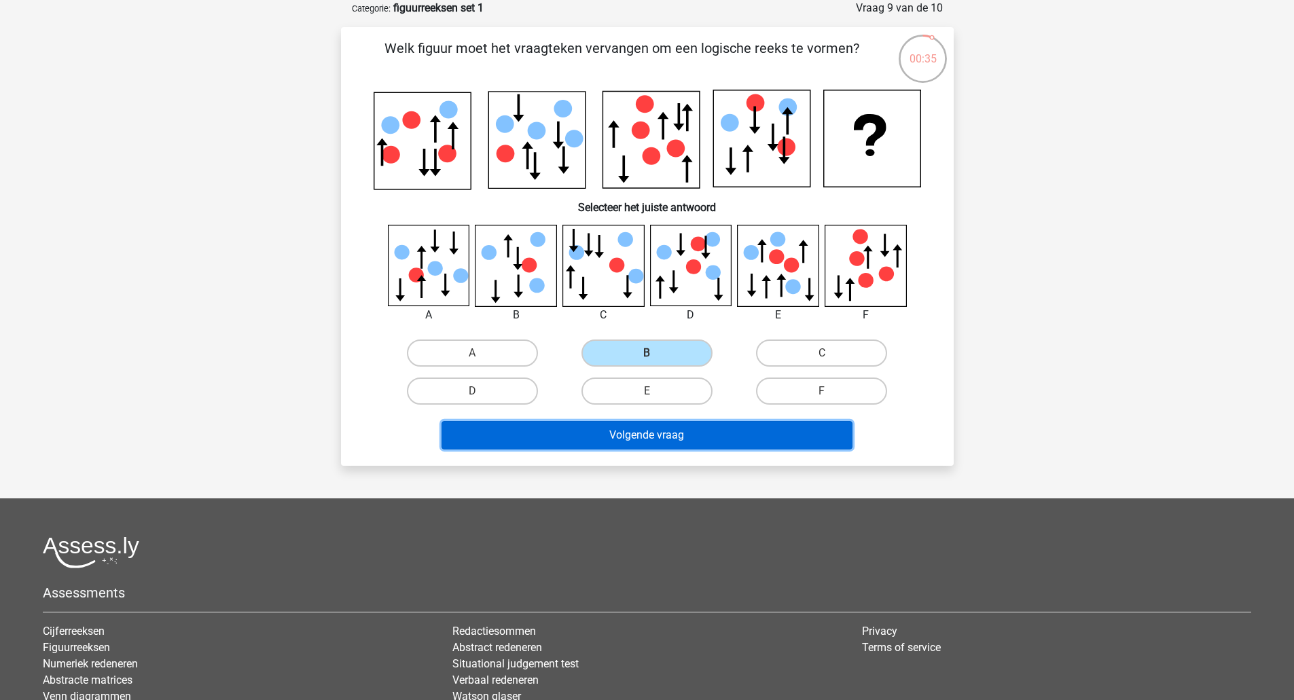
click at [638, 437] on button "Volgende vraag" at bounding box center [646, 435] width 411 height 29
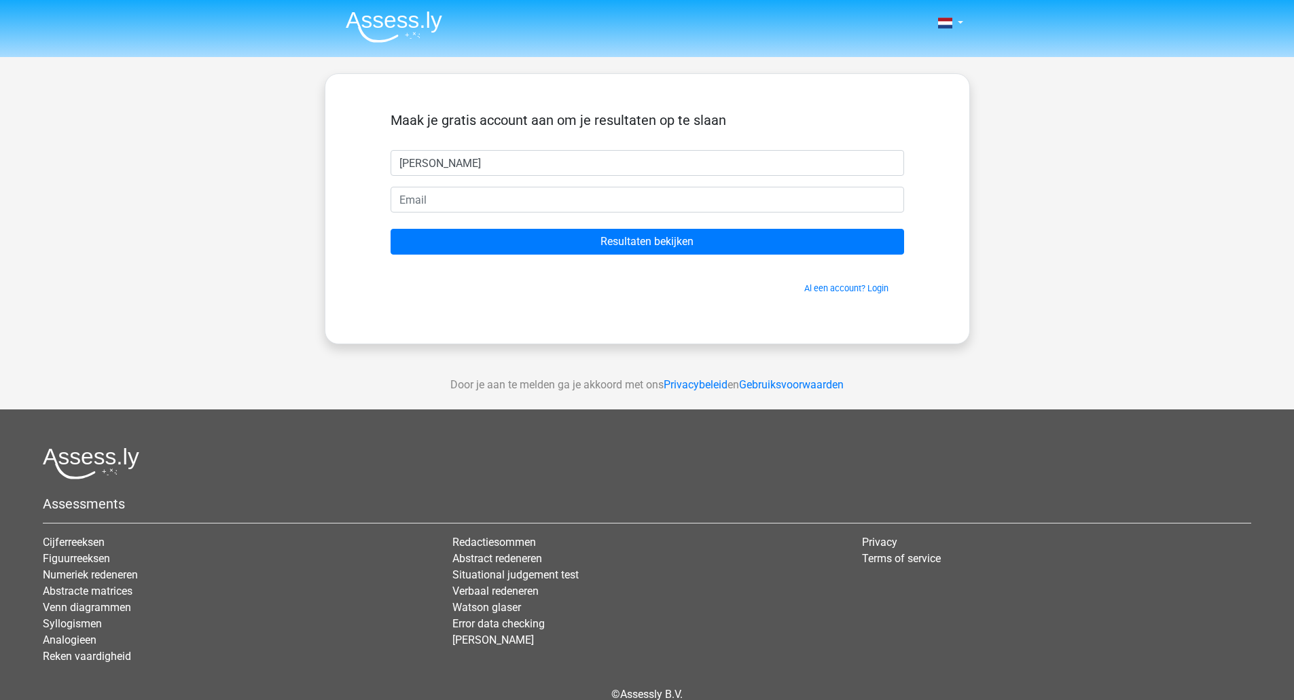
type input "[PERSON_NAME]"
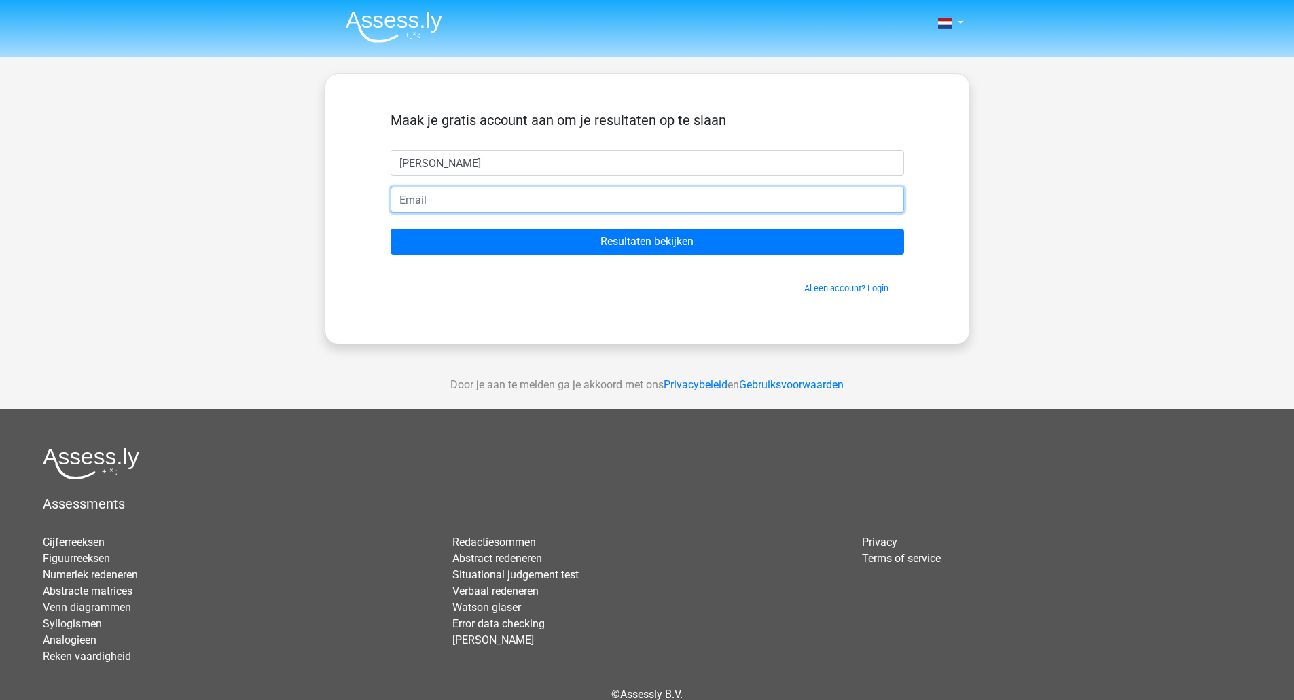
click at [452, 201] on input "email" at bounding box center [647, 200] width 513 height 26
type input "[EMAIL_ADDRESS][DOMAIN_NAME]"
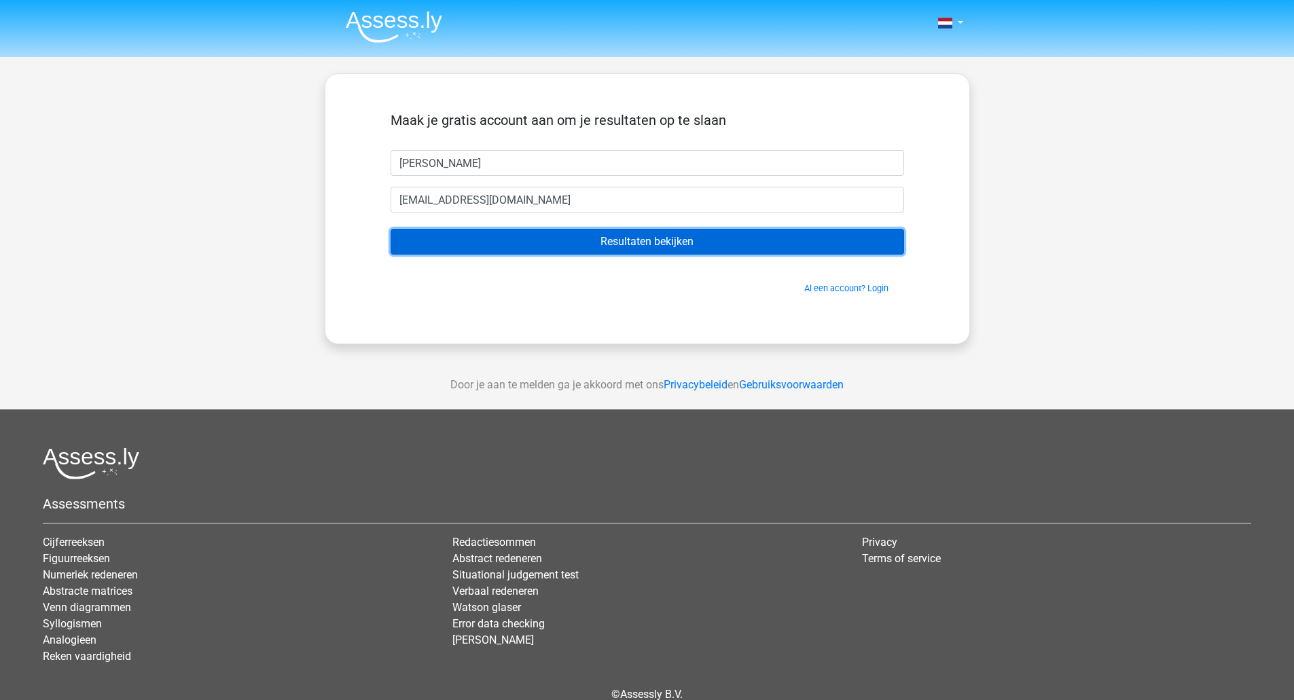
click at [513, 242] on input "Resultaten bekijken" at bounding box center [647, 242] width 513 height 26
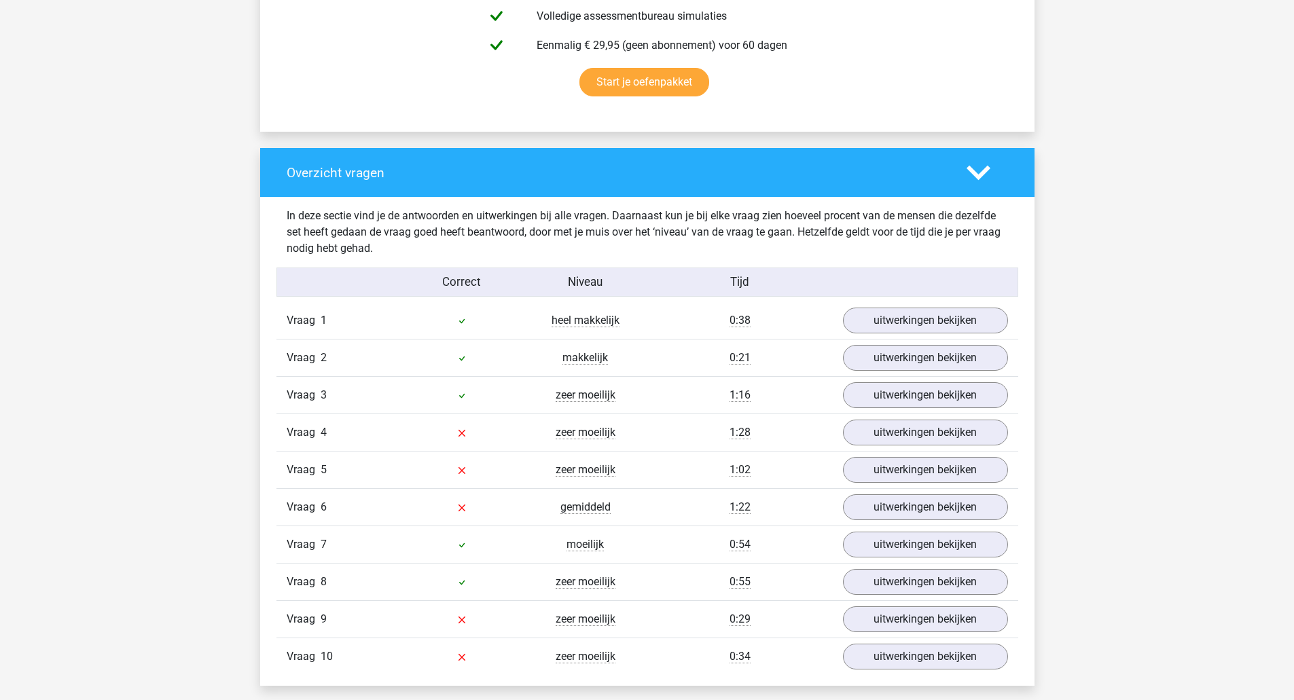
scroll to position [905, 0]
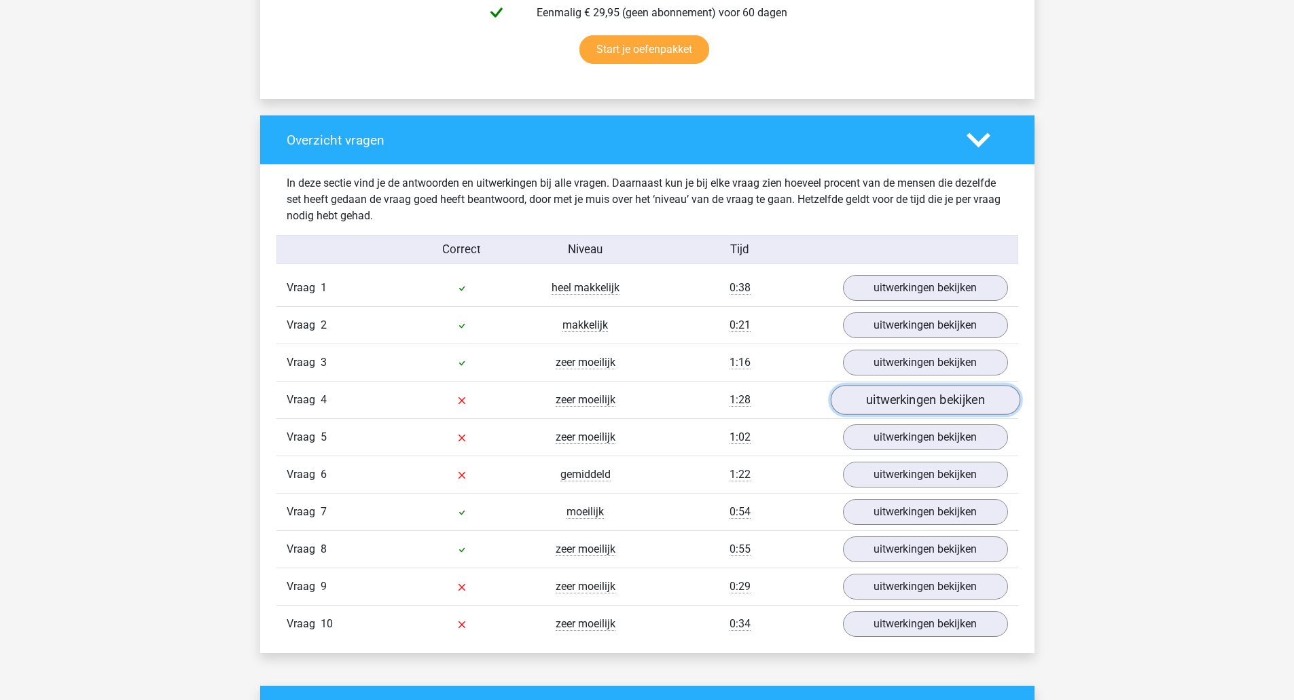
click at [905, 401] on link "uitwerkingen bekijken" at bounding box center [924, 401] width 189 height 30
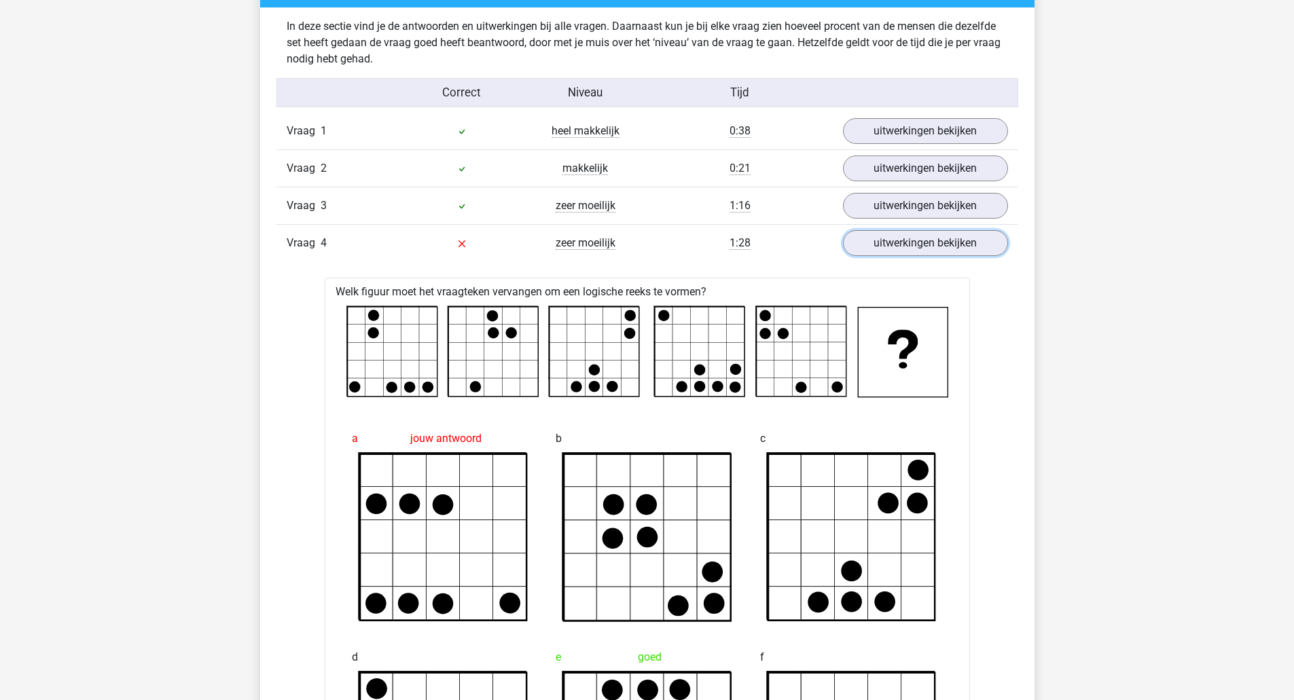
scroll to position [1019, 0]
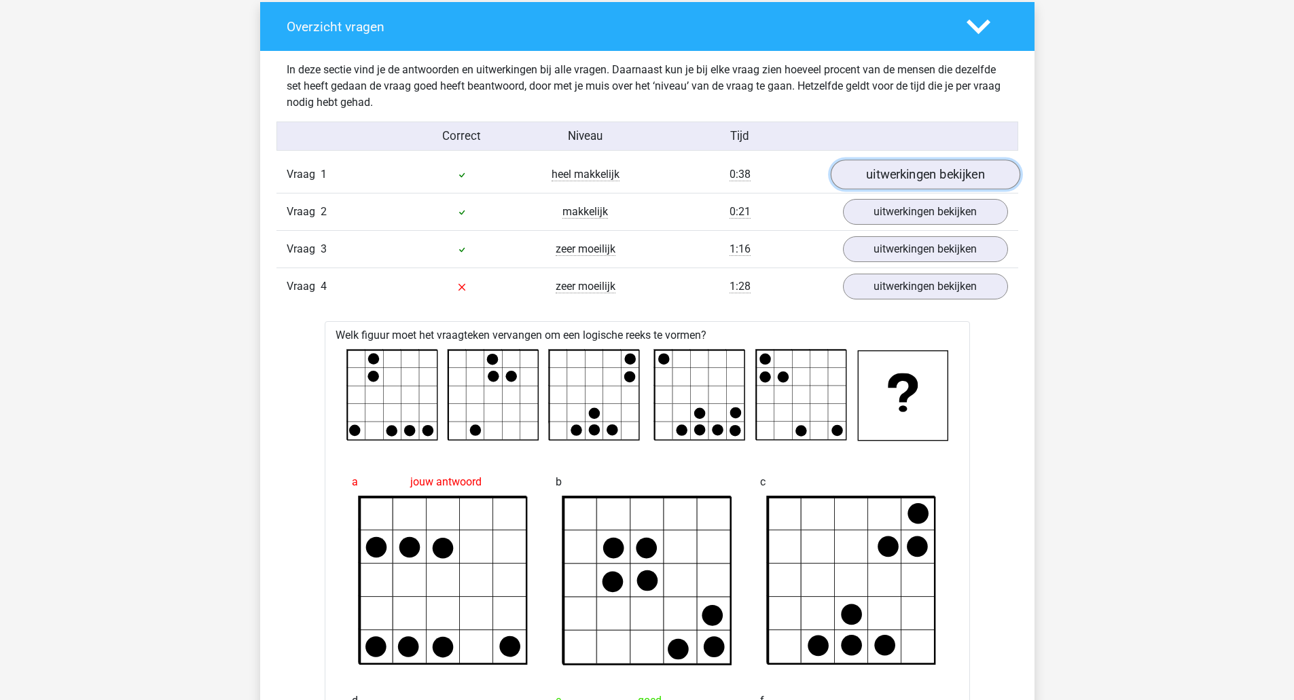
click at [913, 182] on link "uitwerkingen bekijken" at bounding box center [924, 175] width 189 height 30
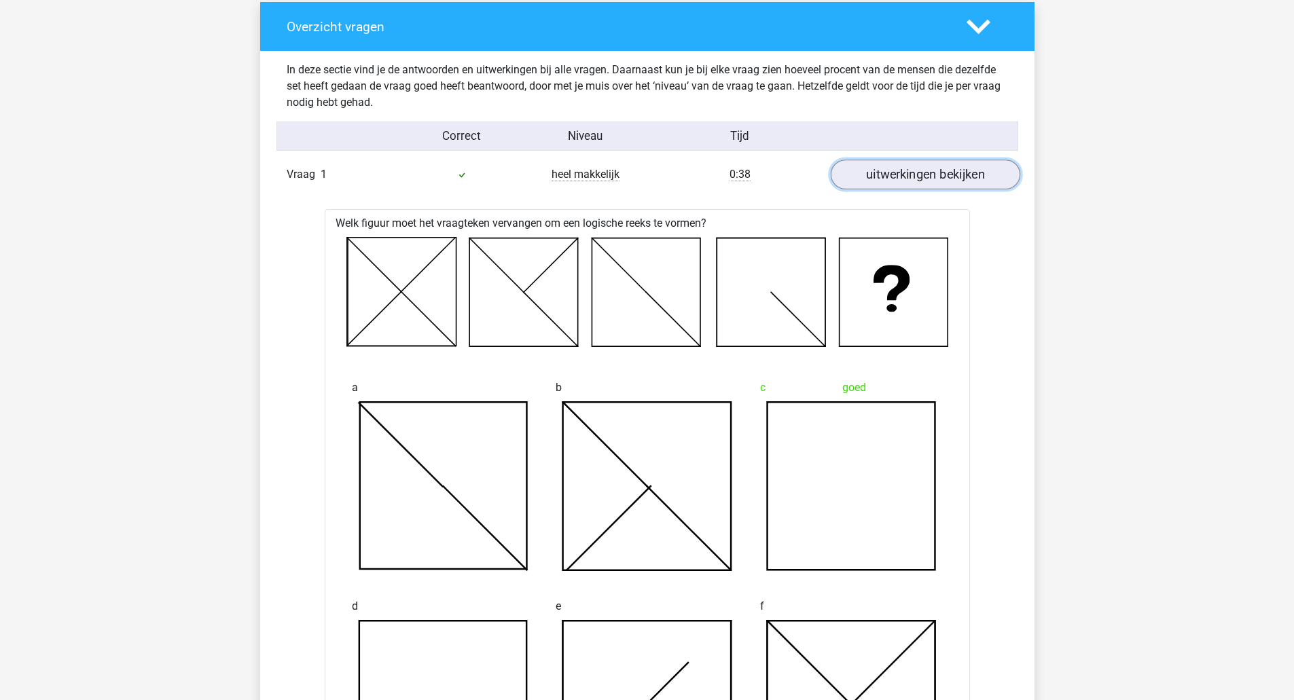
click at [890, 167] on link "uitwerkingen bekijken" at bounding box center [924, 175] width 189 height 30
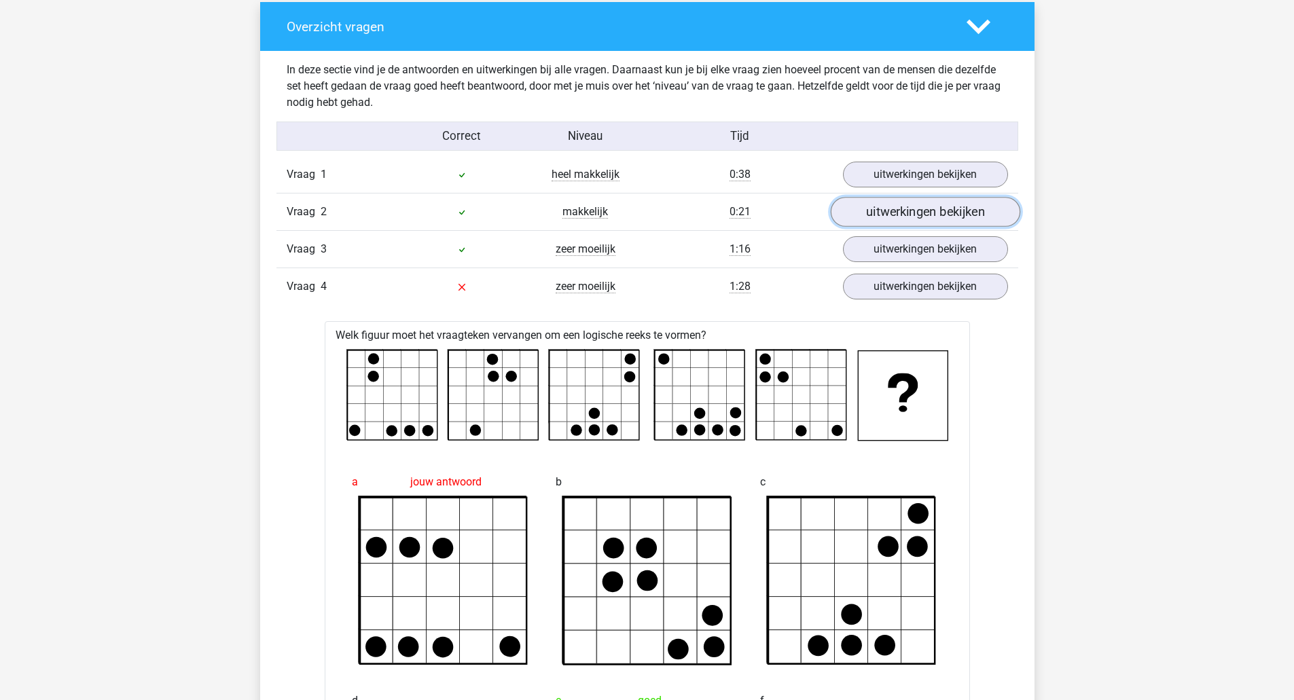
click at [888, 211] on link "uitwerkingen bekijken" at bounding box center [924, 213] width 189 height 30
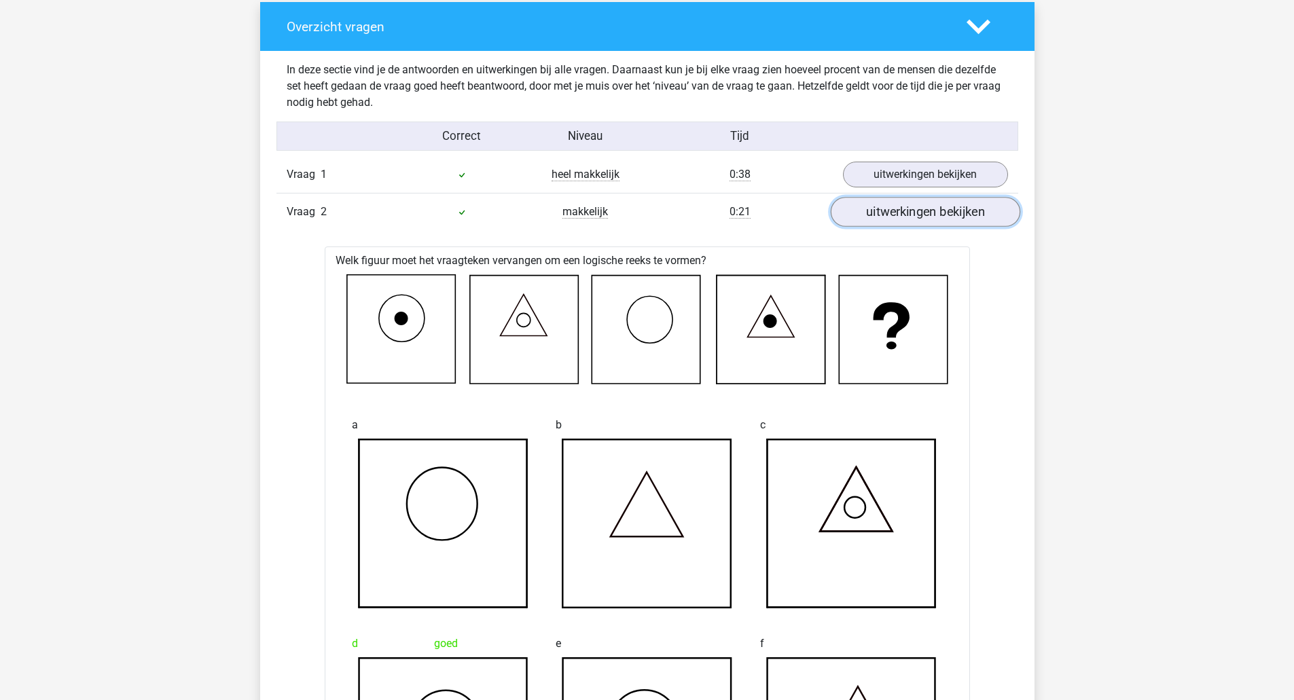
click at [888, 211] on link "uitwerkingen bekijken" at bounding box center [924, 213] width 189 height 30
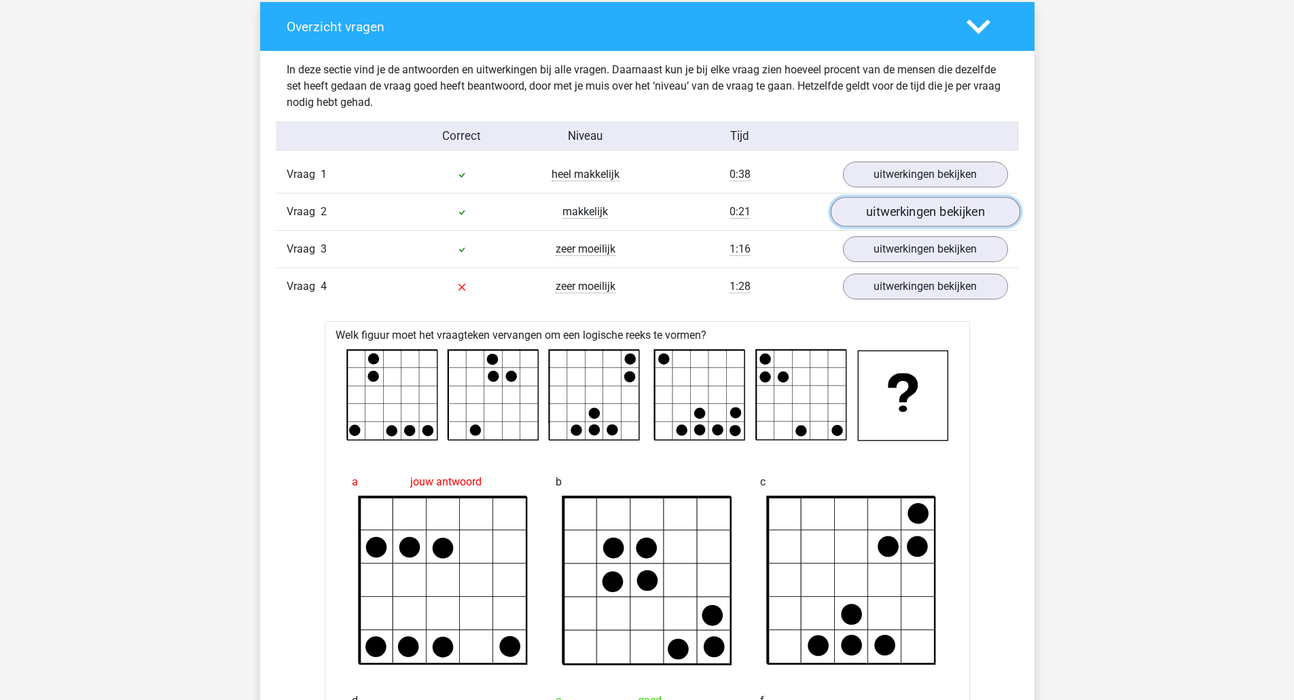
scroll to position [1132, 0]
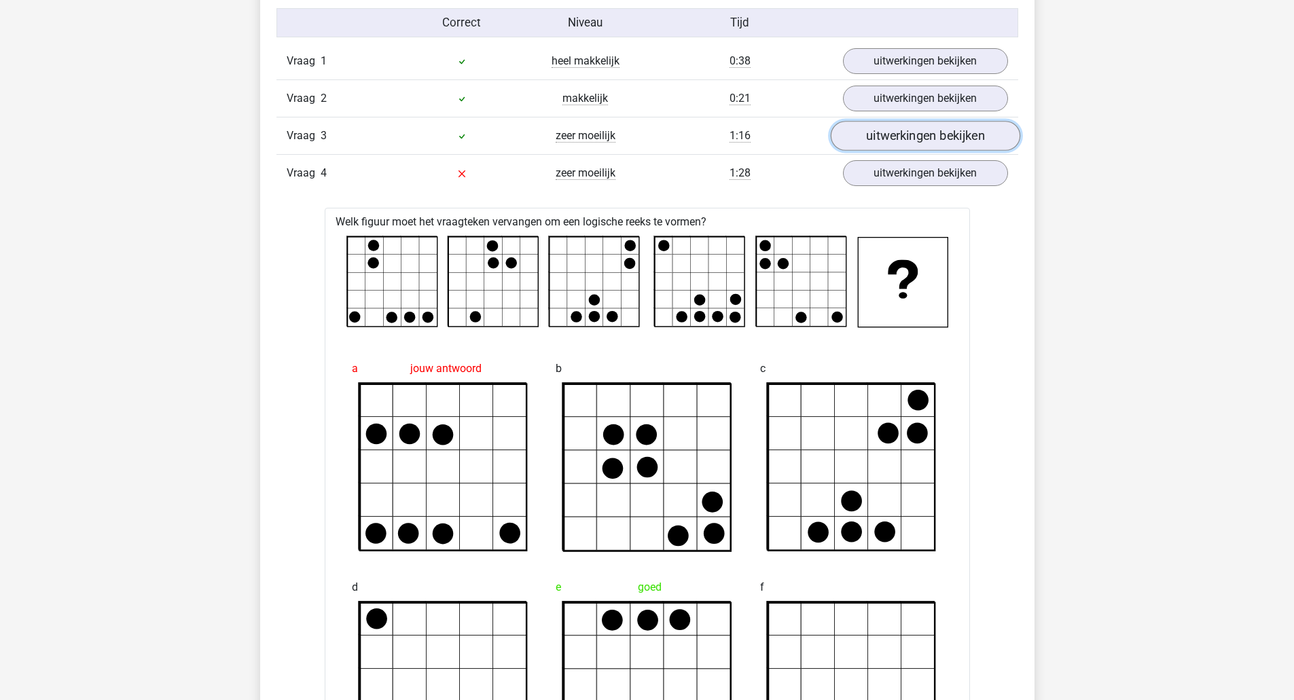
click at [930, 135] on link "uitwerkingen bekijken" at bounding box center [924, 137] width 189 height 30
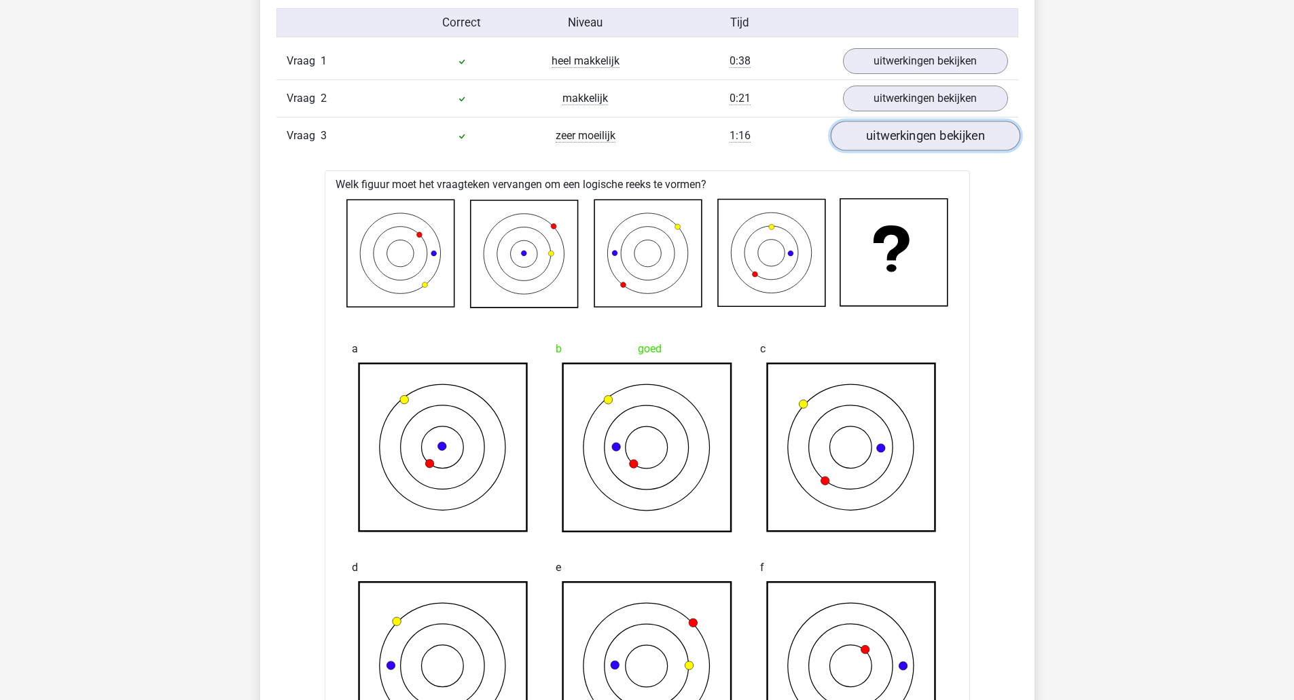
click at [932, 134] on link "uitwerkingen bekijken" at bounding box center [924, 137] width 189 height 30
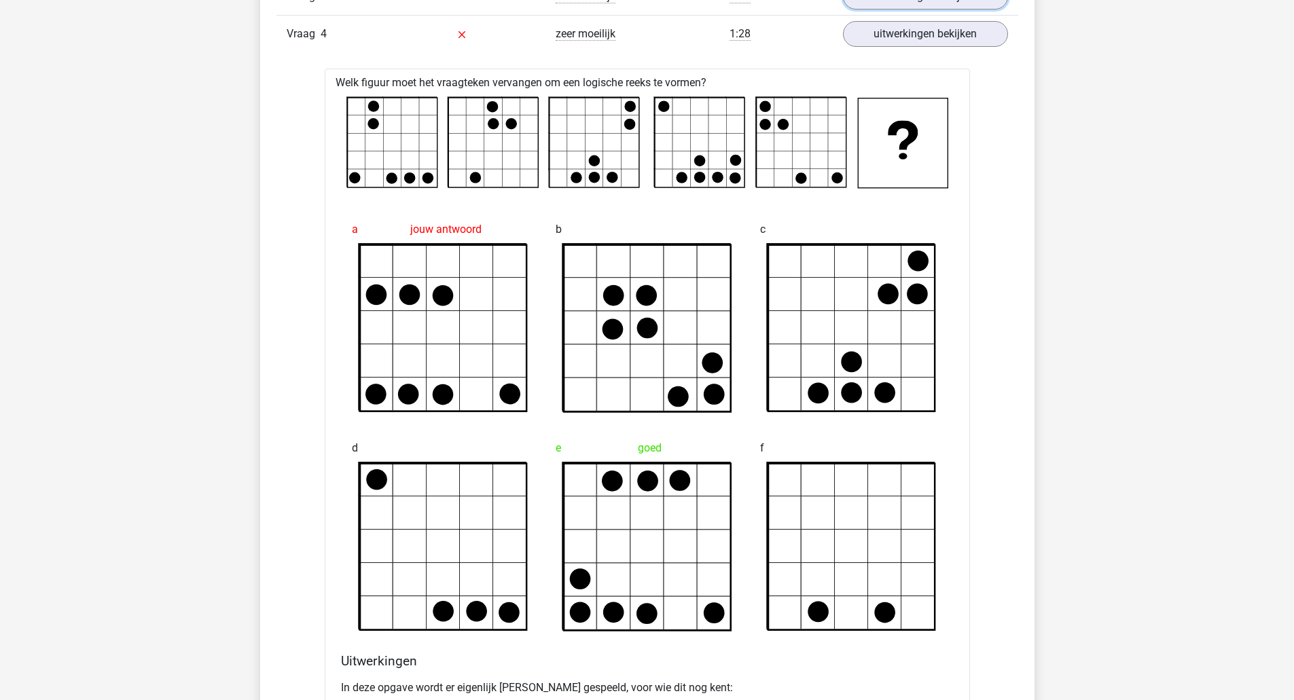
scroll to position [1245, 0]
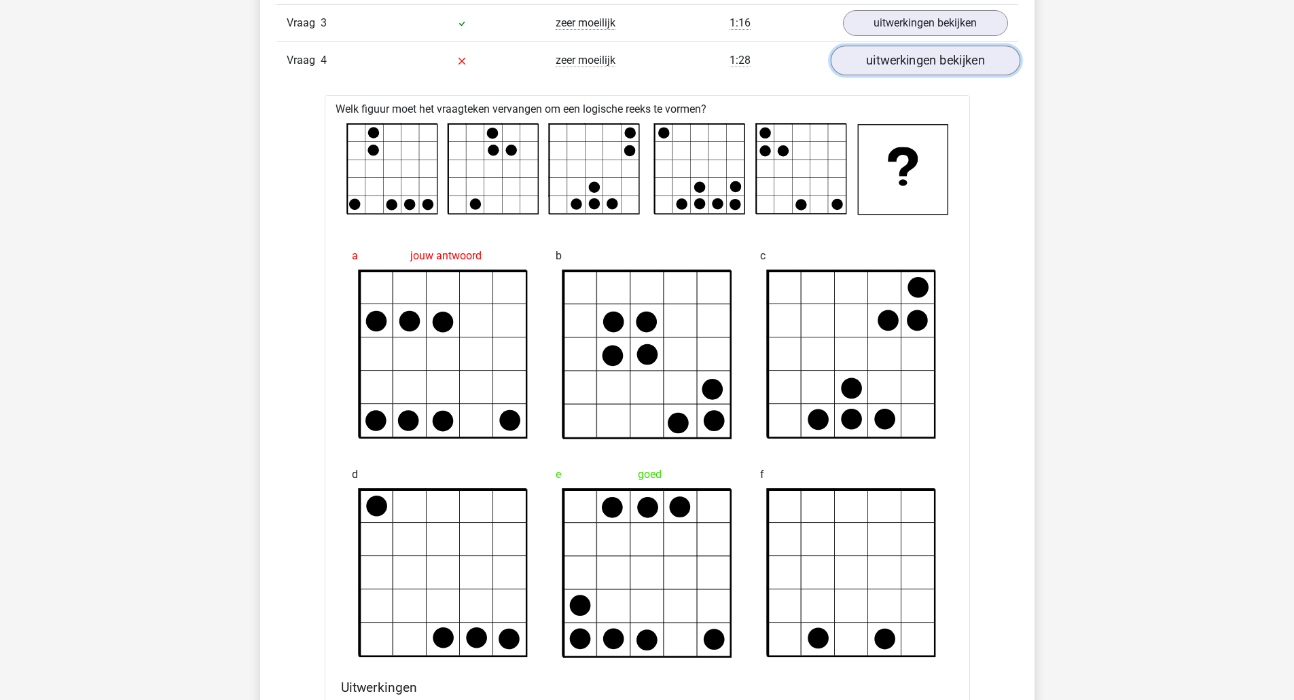
click at [928, 68] on link "uitwerkingen bekijken" at bounding box center [924, 61] width 189 height 30
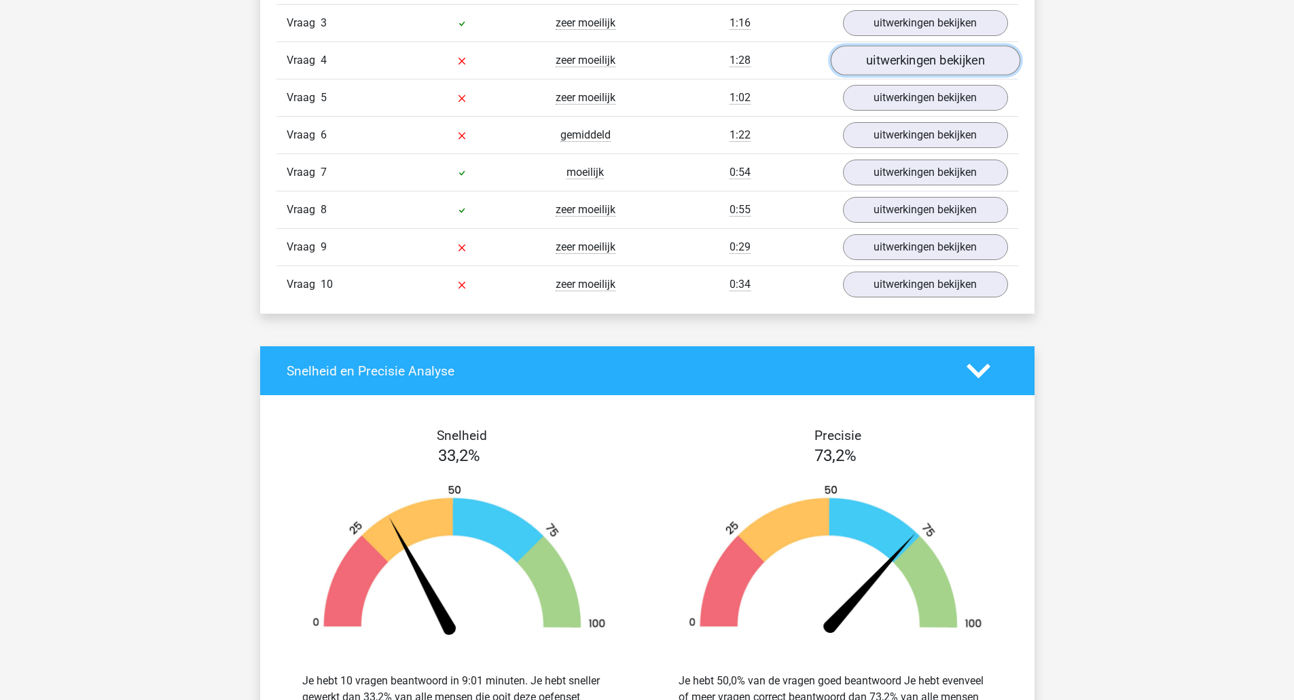
click at [925, 68] on link "uitwerkingen bekijken" at bounding box center [924, 61] width 189 height 30
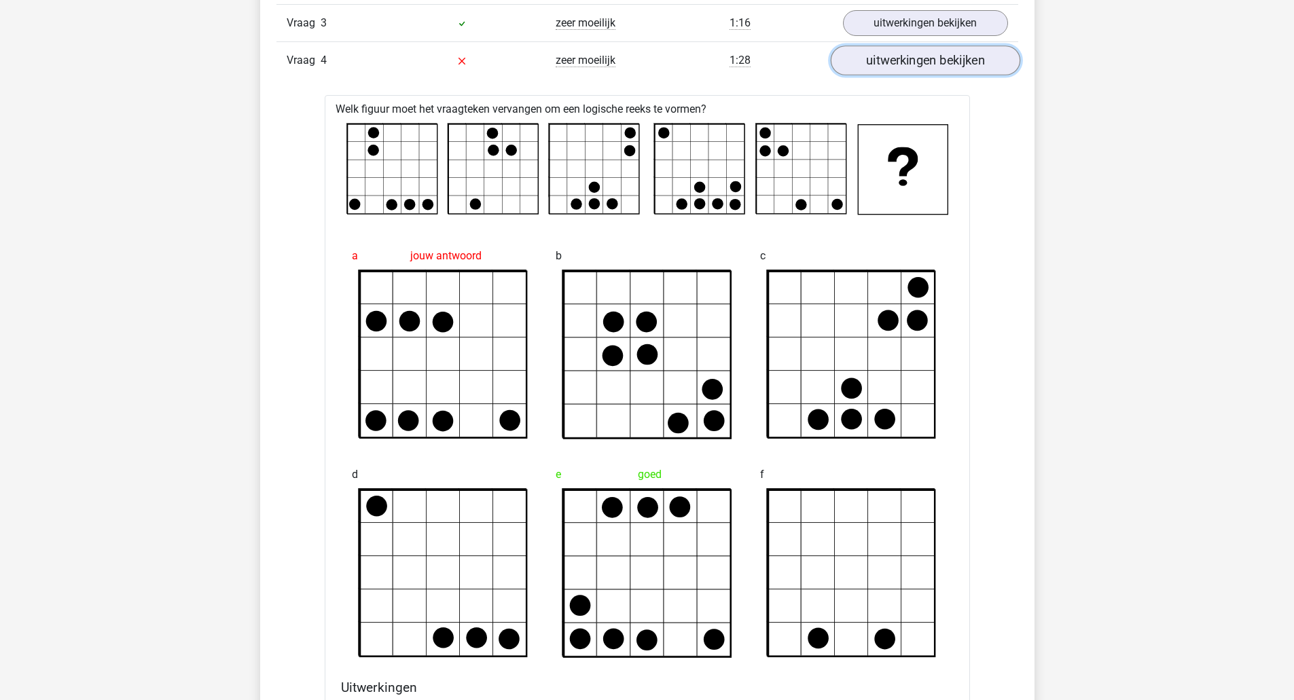
click at [932, 60] on link "uitwerkingen bekijken" at bounding box center [924, 61] width 189 height 30
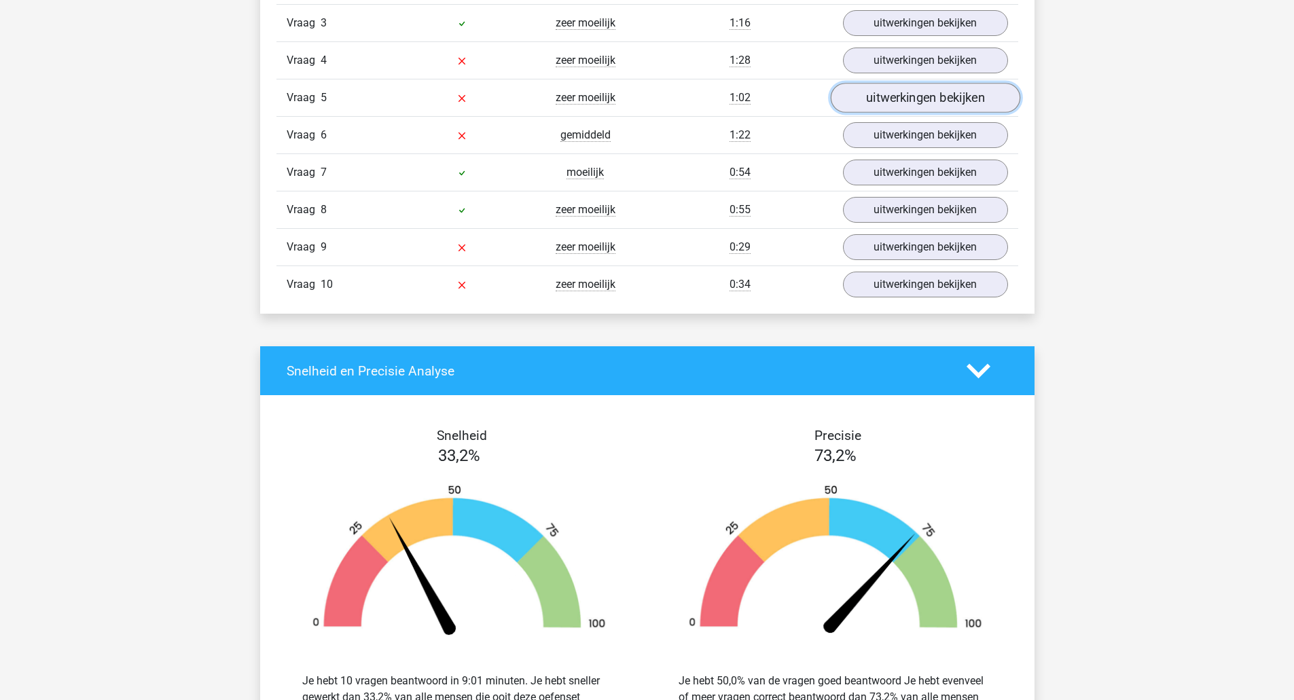
click at [937, 91] on link "uitwerkingen bekijken" at bounding box center [924, 99] width 189 height 30
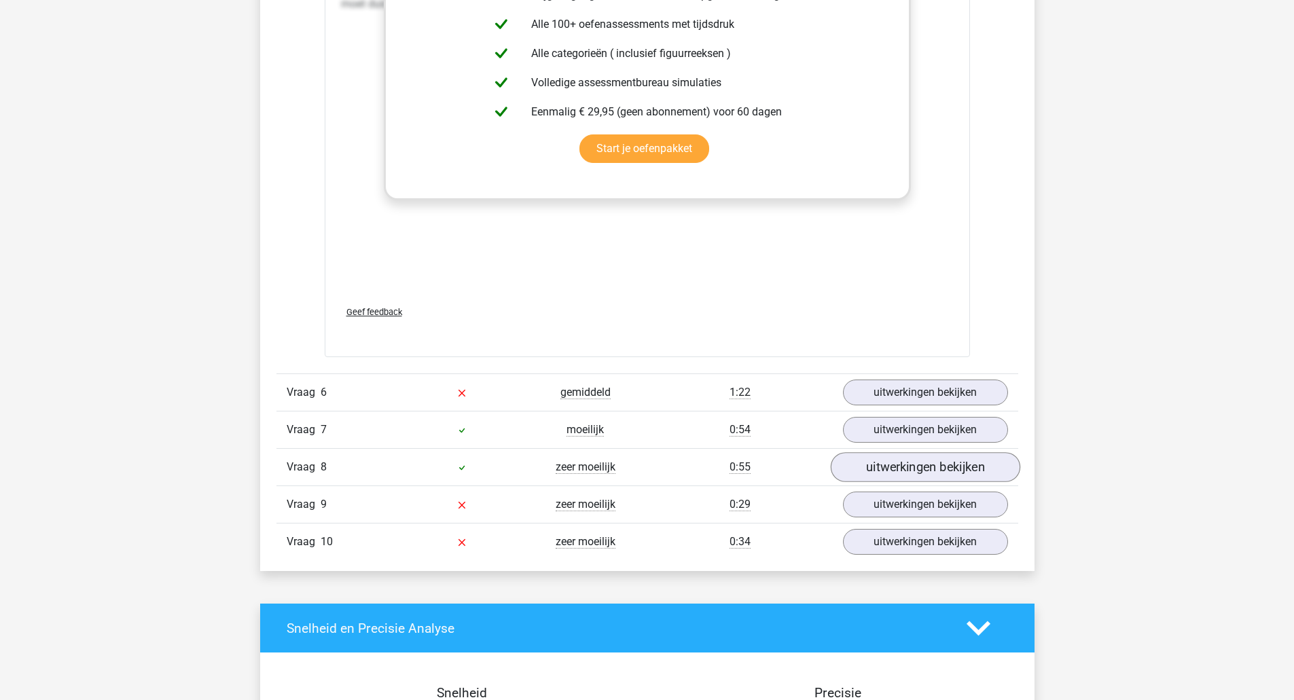
scroll to position [2151, 0]
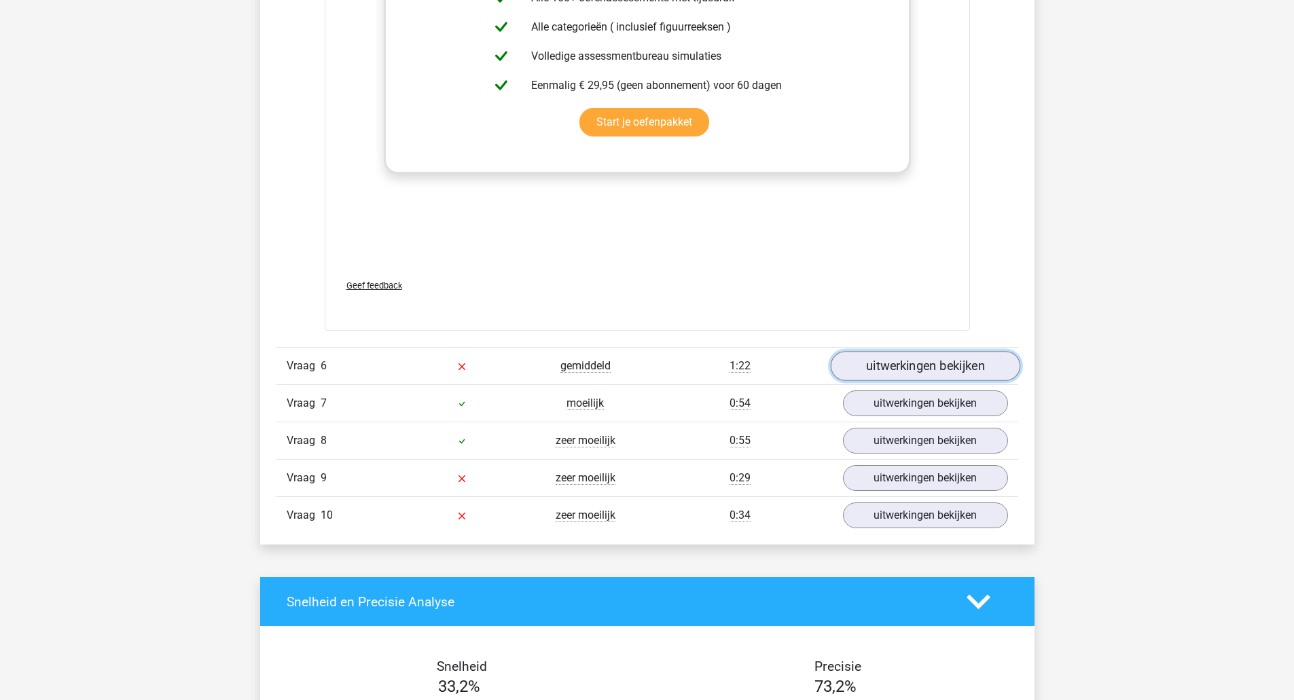
click at [941, 364] on link "uitwerkingen bekijken" at bounding box center [924, 366] width 189 height 30
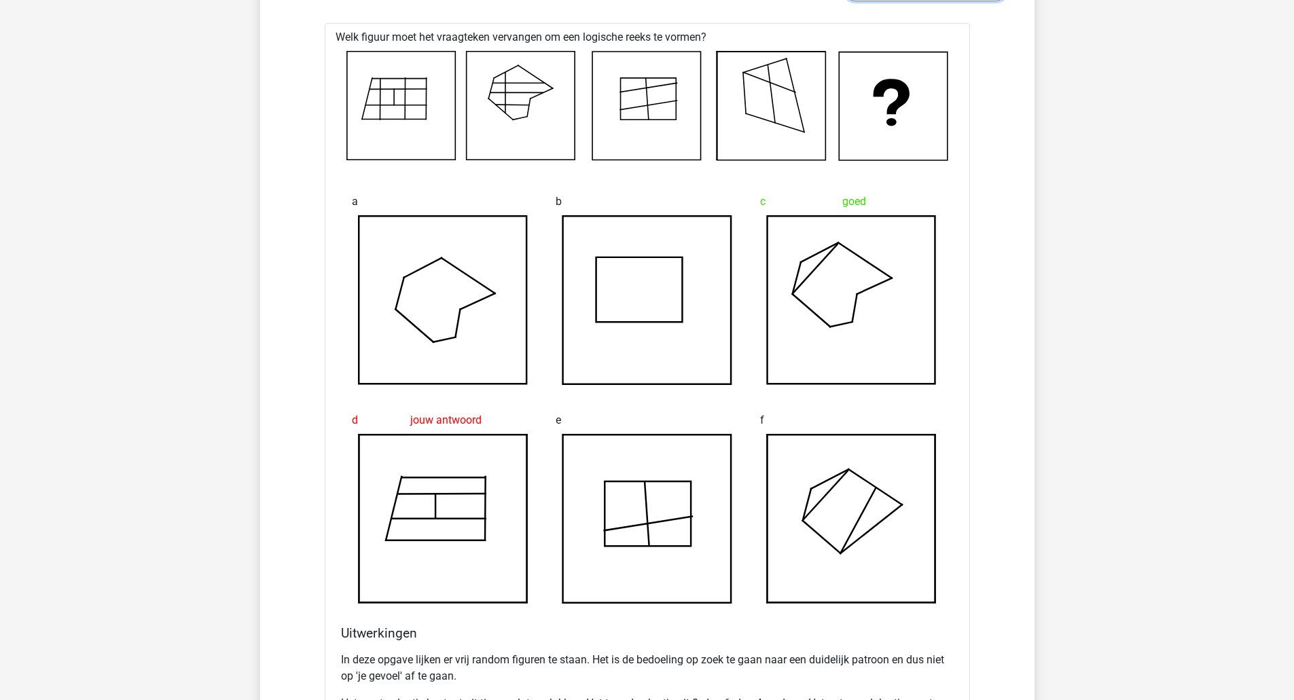
scroll to position [2490, 0]
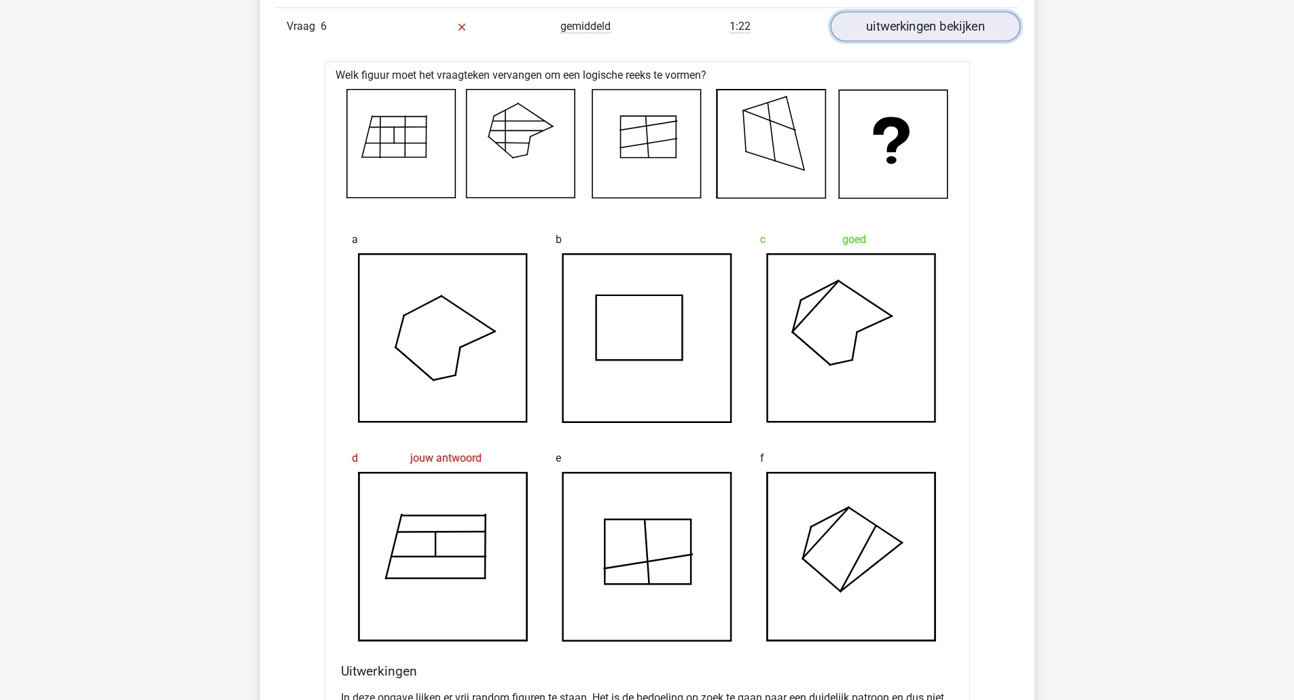
click at [951, 34] on link "uitwerkingen bekijken" at bounding box center [924, 27] width 189 height 30
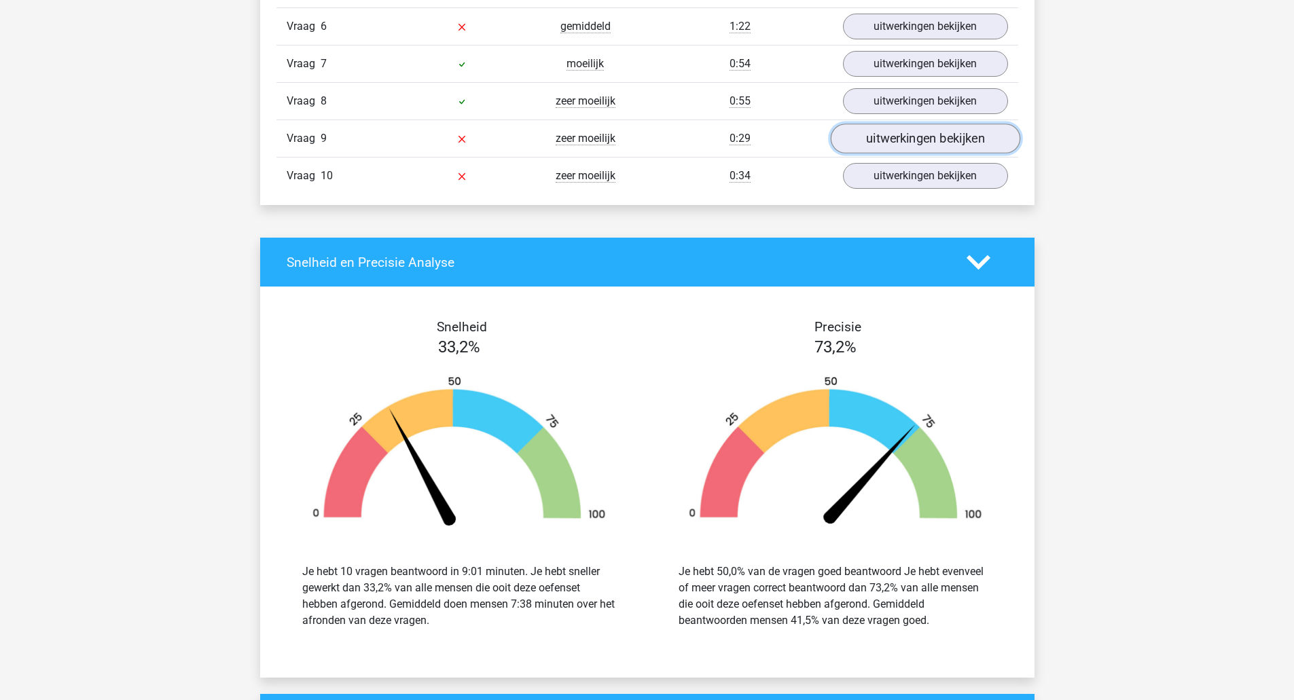
click at [913, 148] on link "uitwerkingen bekijken" at bounding box center [924, 139] width 189 height 30
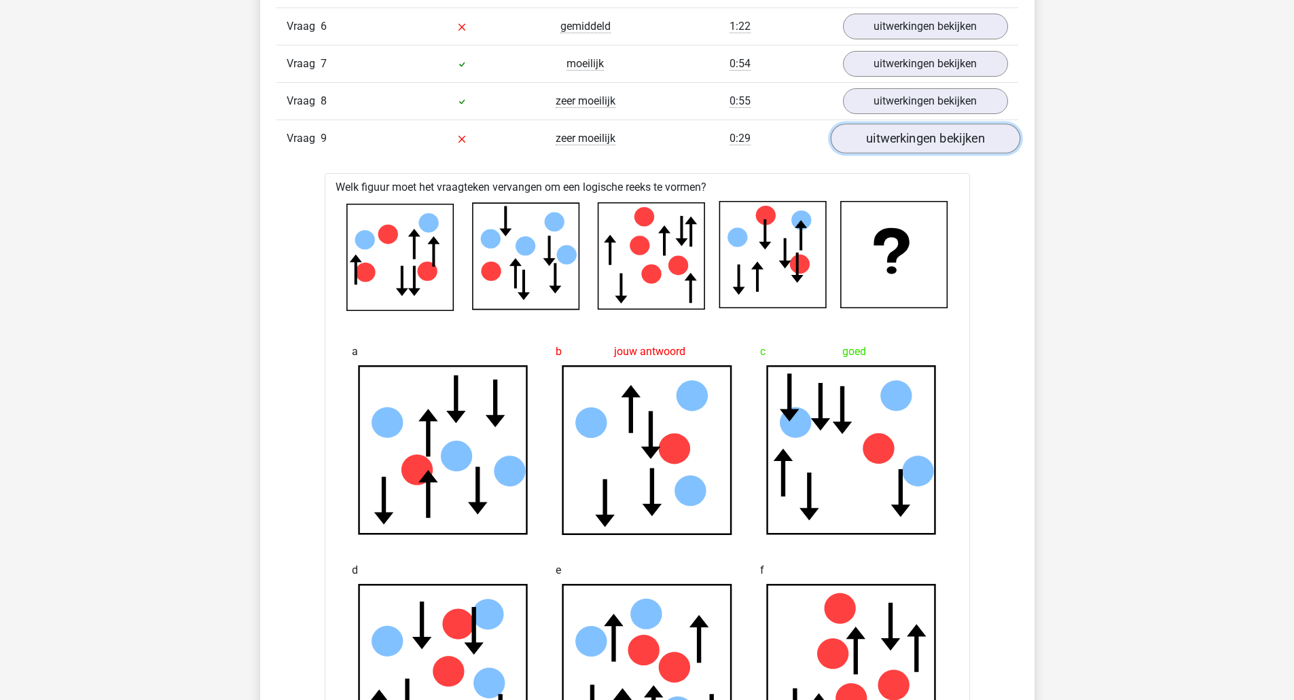
click at [905, 143] on link "uitwerkingen bekijken" at bounding box center [924, 139] width 189 height 30
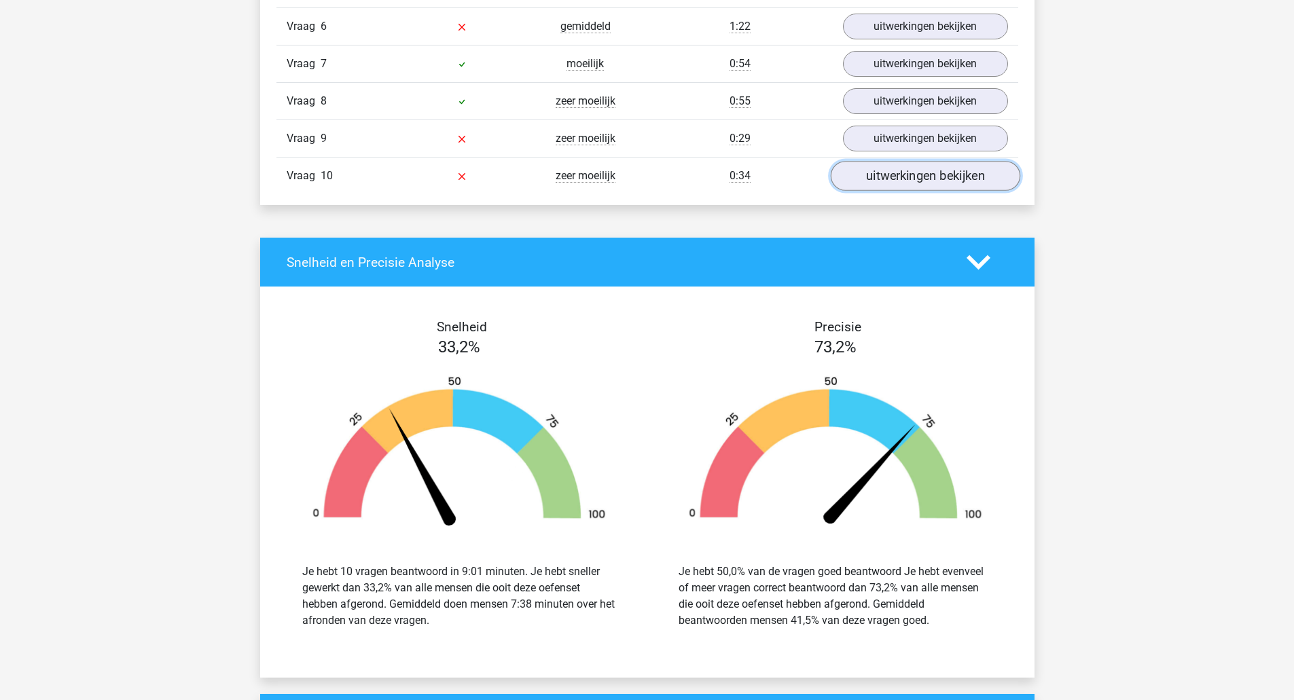
click at [888, 179] on link "uitwerkingen bekijken" at bounding box center [924, 176] width 189 height 30
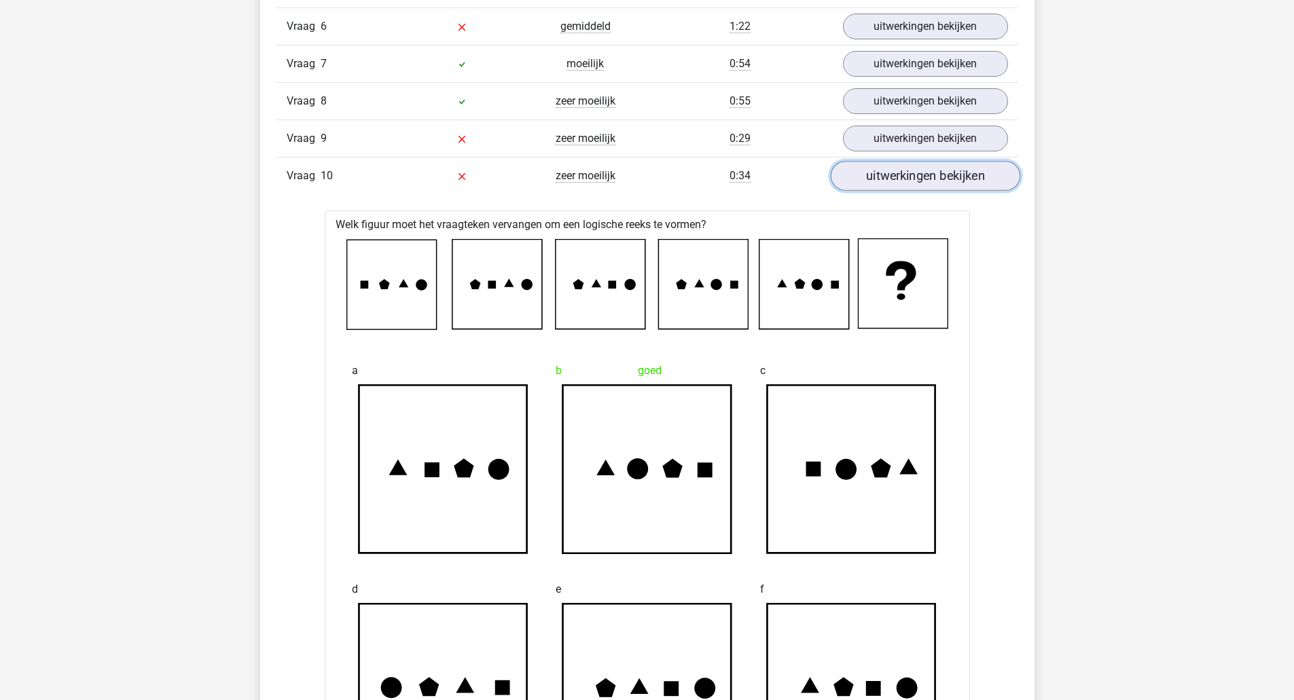
click at [907, 183] on link "uitwerkingen bekijken" at bounding box center [924, 176] width 189 height 30
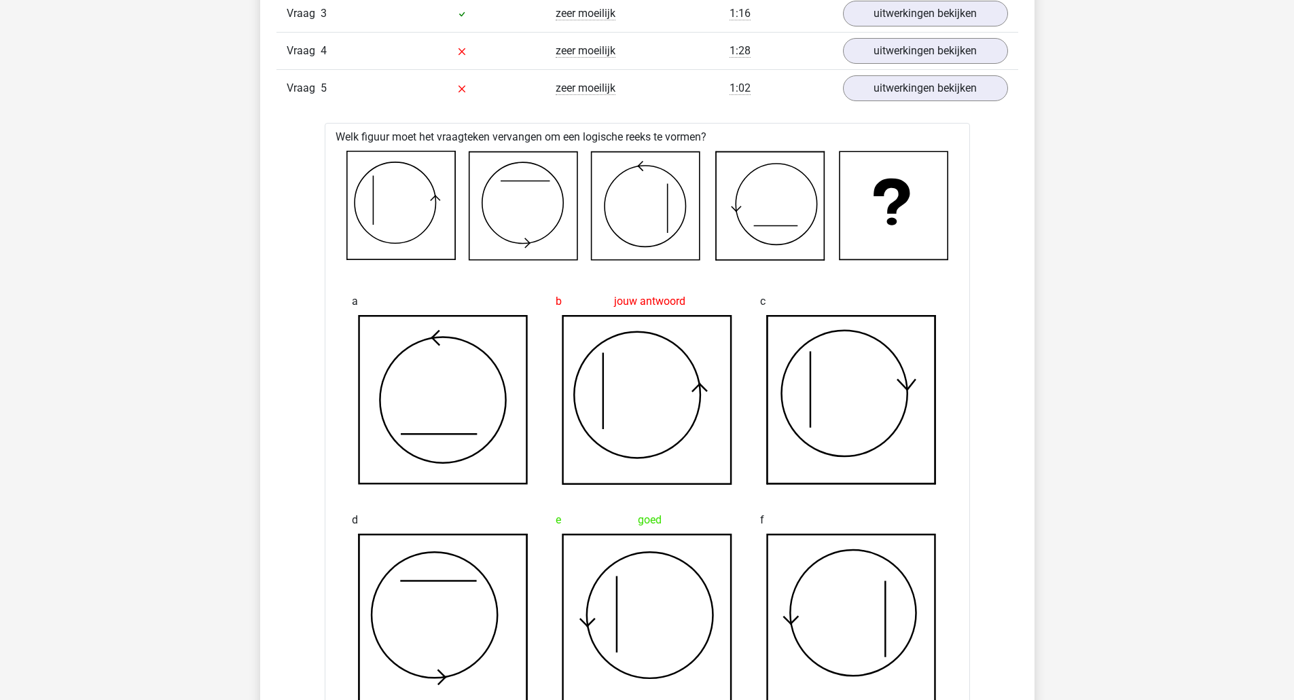
scroll to position [1019, 0]
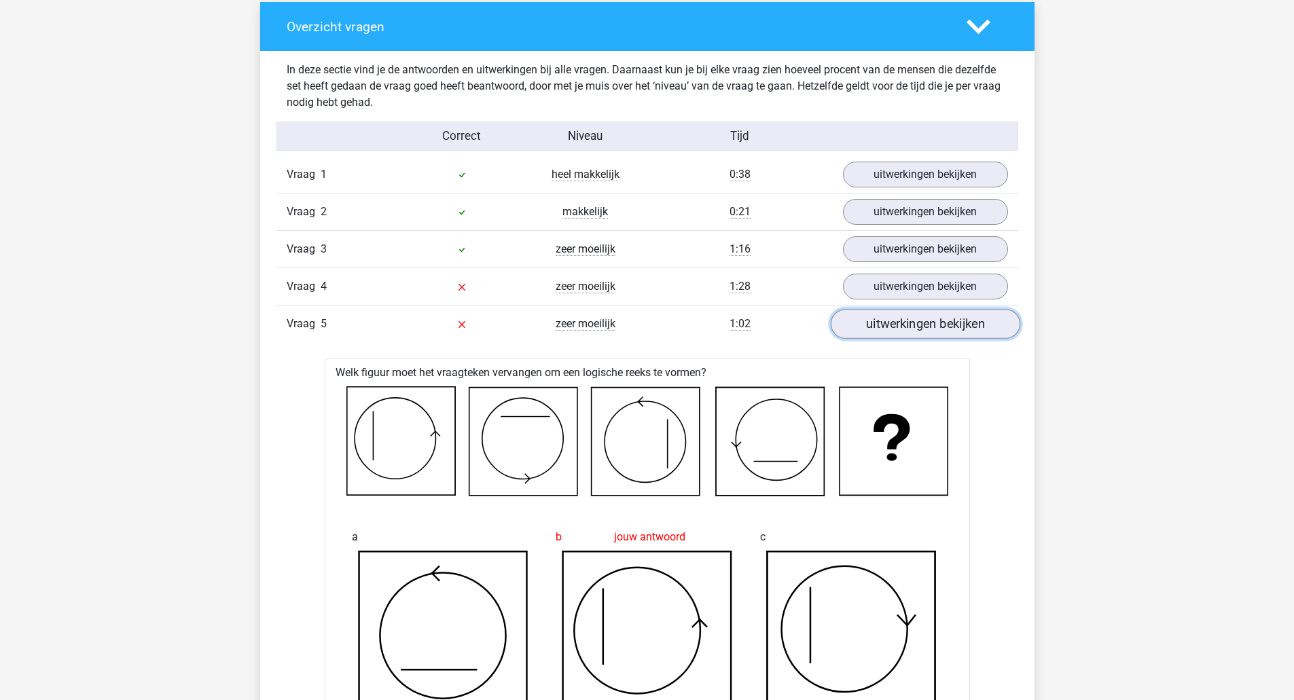
click at [931, 320] on link "uitwerkingen bekijken" at bounding box center [924, 325] width 189 height 30
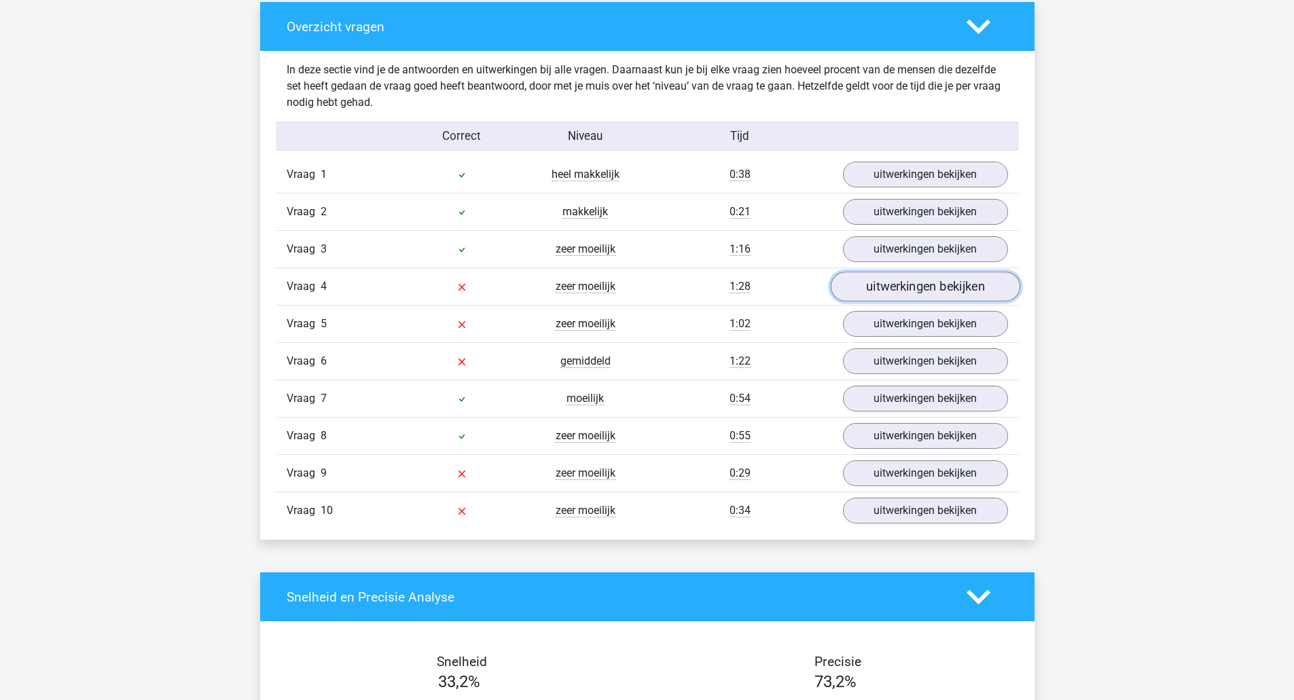
click at [932, 283] on link "uitwerkingen bekijken" at bounding box center [924, 287] width 189 height 30
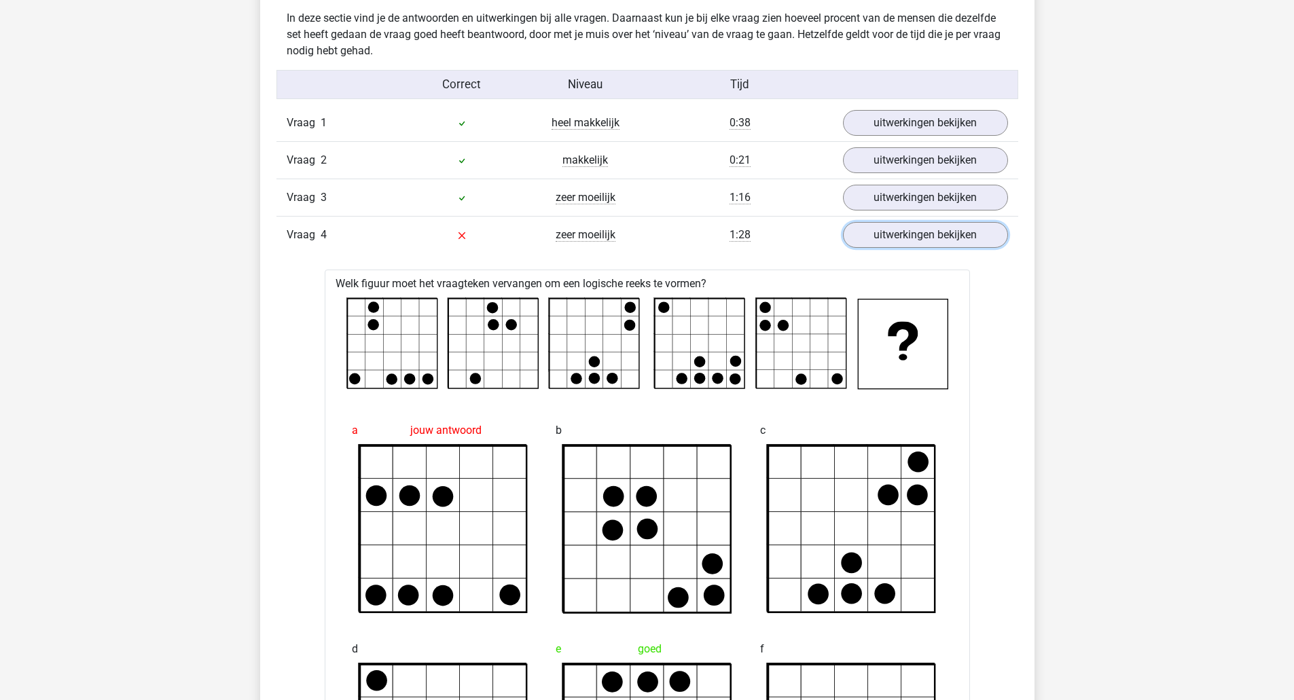
scroll to position [1132, 0]
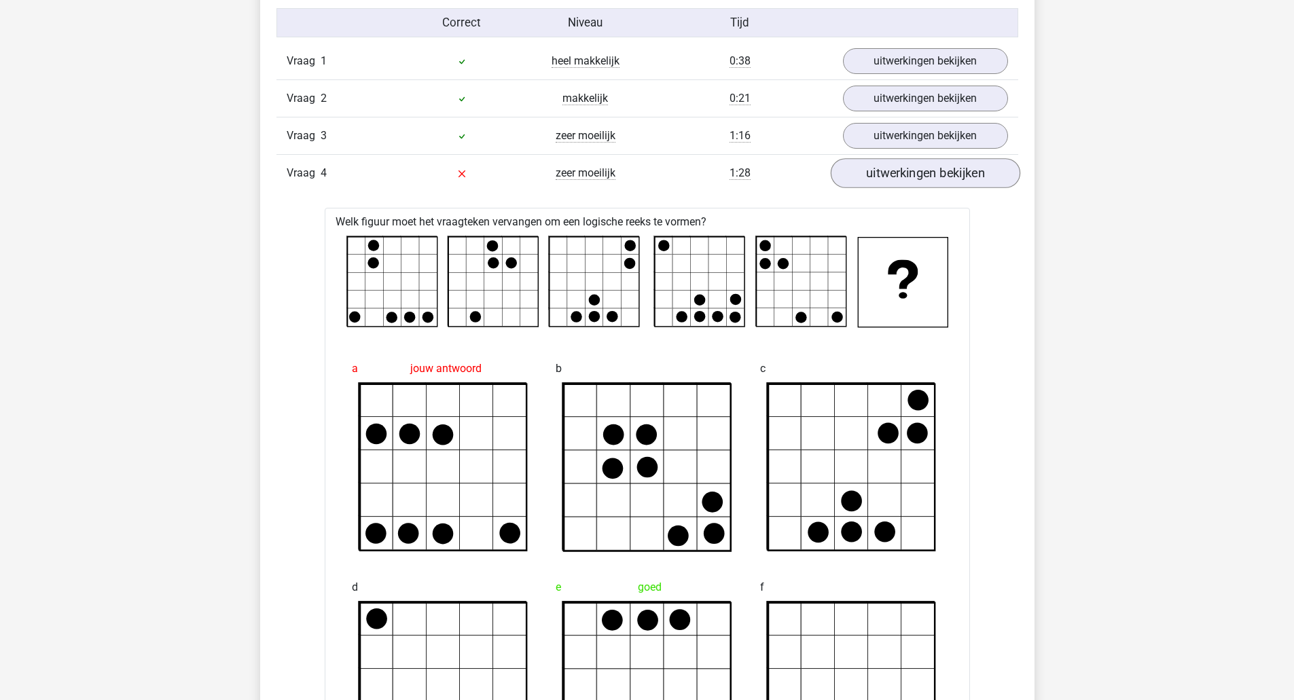
click at [921, 156] on div "Vraag 4 zeer moeilijk 1:28 uitwerkingen bekijken" at bounding box center [647, 172] width 742 height 37
click at [926, 170] on link "uitwerkingen bekijken" at bounding box center [924, 174] width 189 height 30
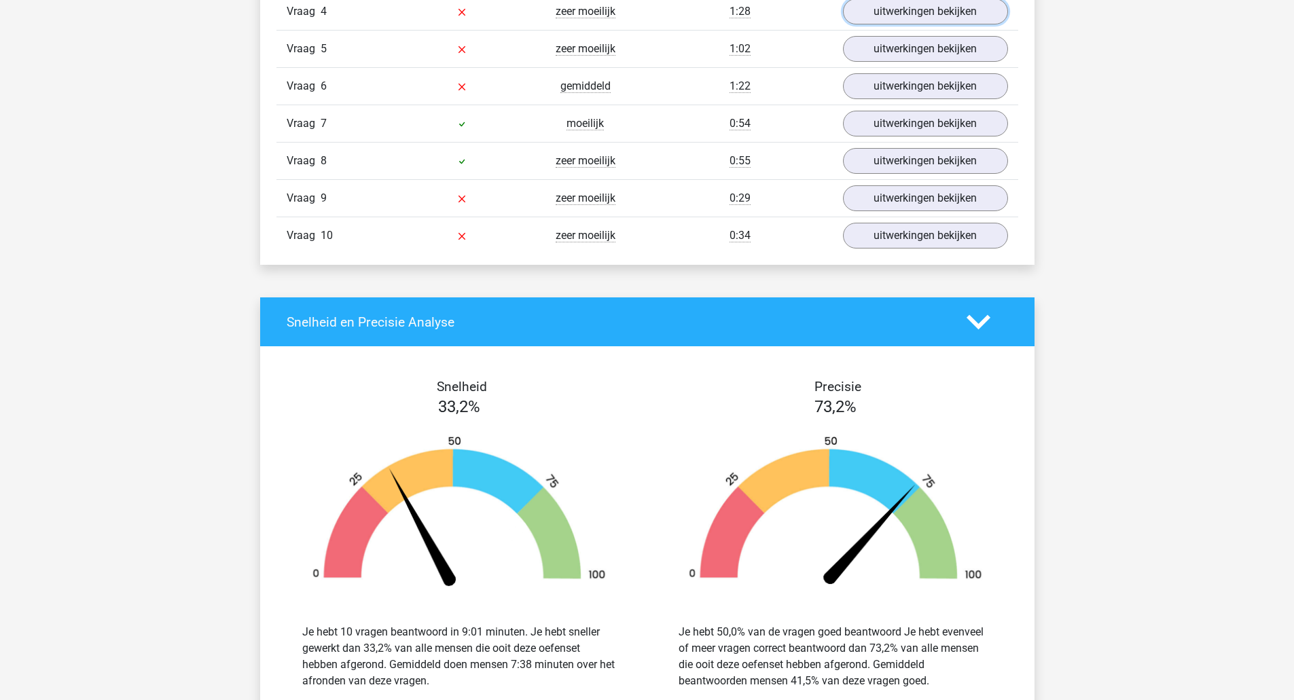
scroll to position [1358, 0]
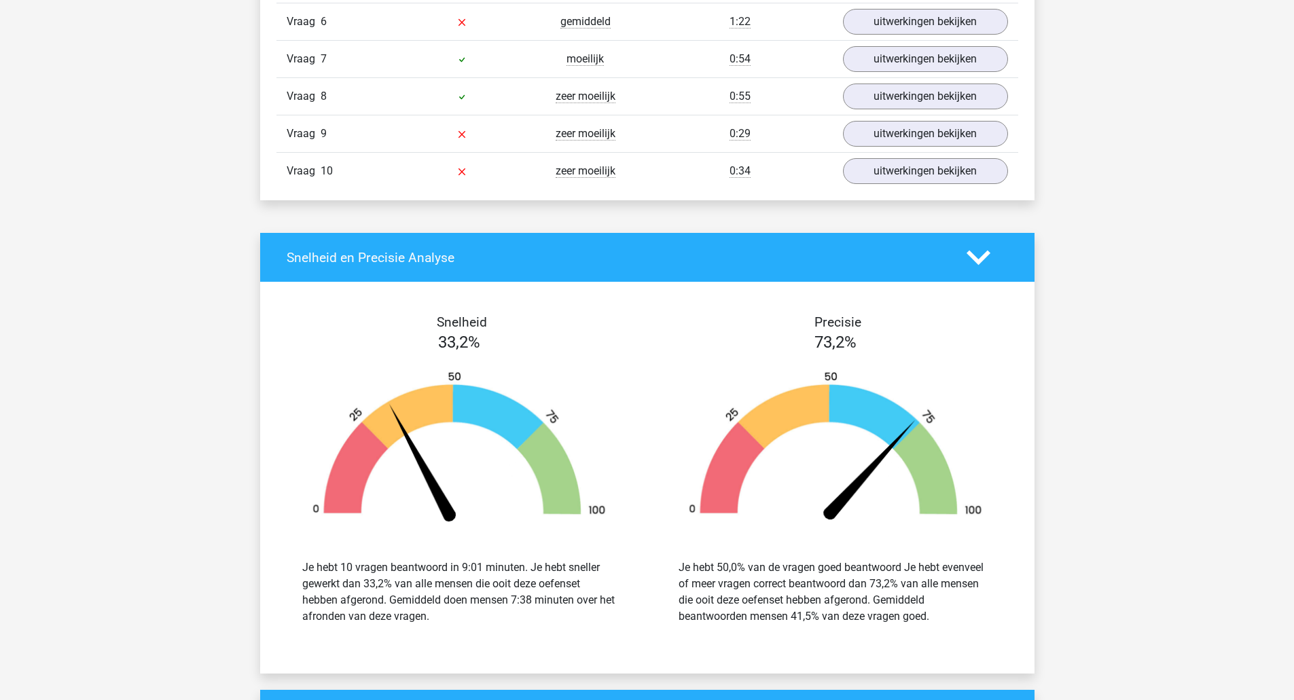
click at [911, 155] on div "Vraag 10 zeer moeilijk 0:34 uitwerkingen bekijken" at bounding box center [647, 170] width 742 height 37
click at [910, 166] on link "uitwerkingen bekijken" at bounding box center [924, 172] width 189 height 30
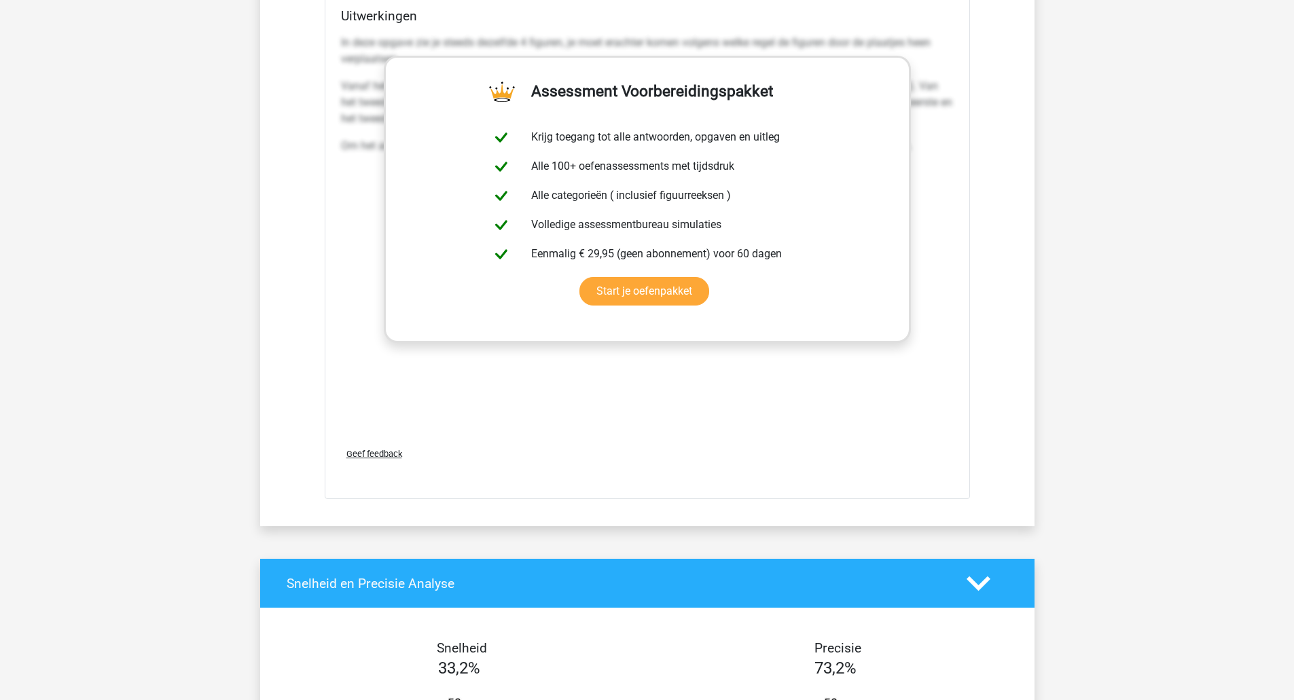
scroll to position [2490, 0]
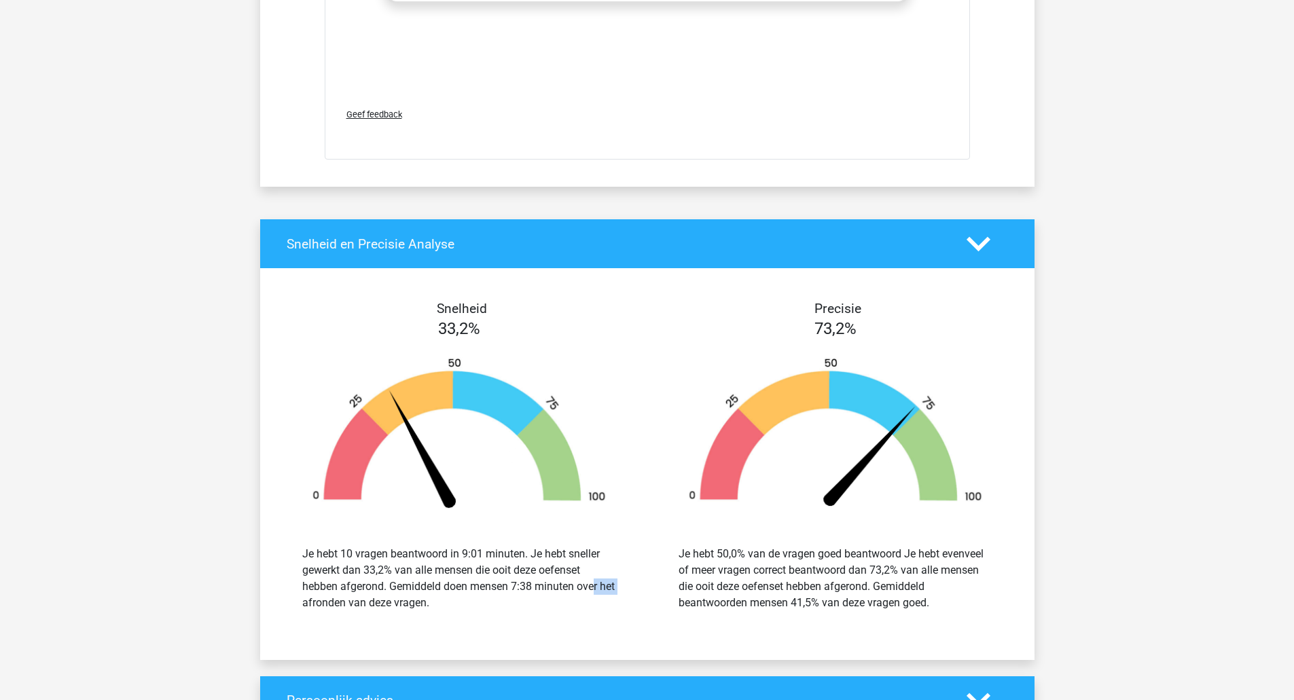
drag, startPoint x: 519, startPoint y: 586, endPoint x: 550, endPoint y: 583, distance: 31.4
click at [550, 583] on div "Je hebt 10 vragen beantwoord in 9:01 minuten. Je hebt sneller gewerkt dan 33,2%…" at bounding box center [459, 578] width 314 height 65
click at [624, 580] on div "Je hebt 10 vragen beantwoord in 9:01 minuten. Je hebt sneller gewerkt dan 33,2%…" at bounding box center [459, 578] width 334 height 65
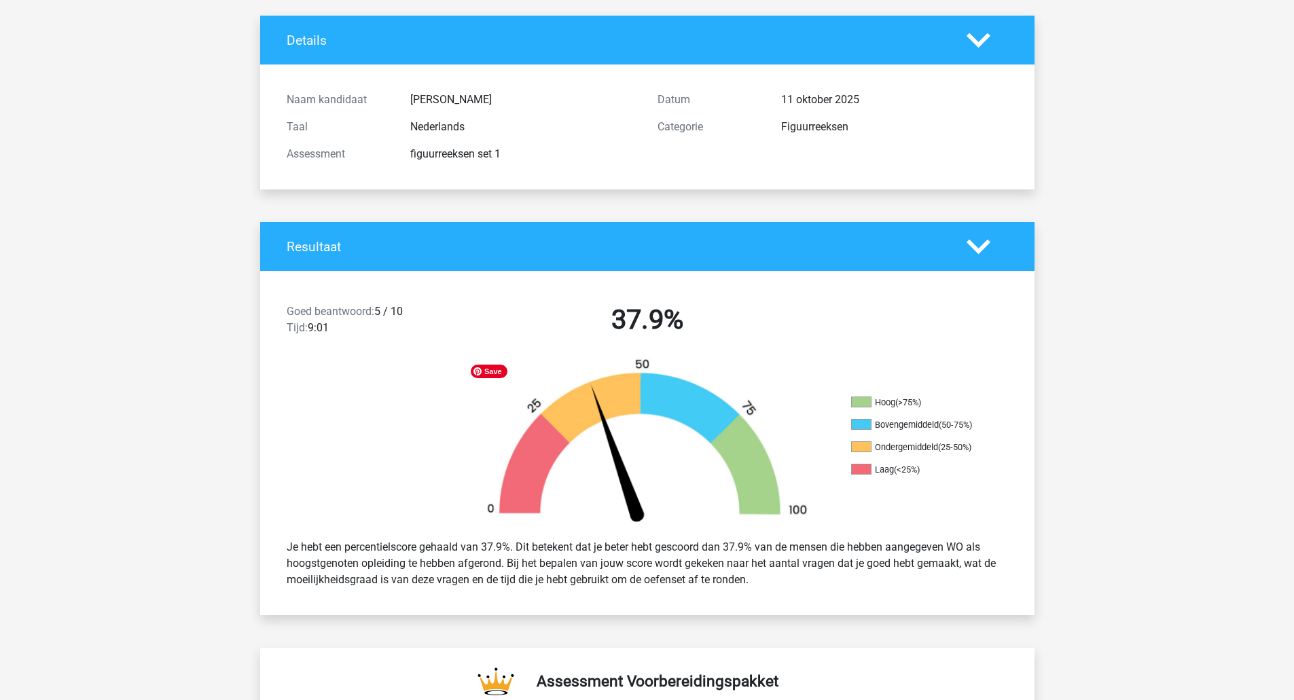
scroll to position [113, 0]
